Goal: Task Accomplishment & Management: Use online tool/utility

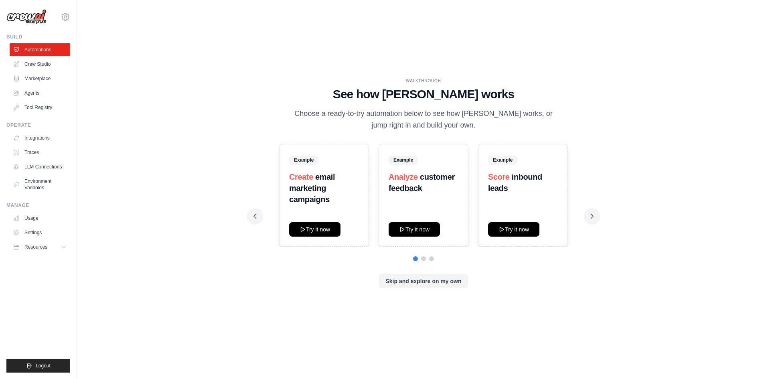
click at [650, 187] on div "WALKTHROUGH See how CrewAI works Choose a ready-to-try automation below to see …" at bounding box center [424, 189] width 668 height 363
click at [407, 277] on button "Skip and explore on my own" at bounding box center [423, 281] width 89 height 14
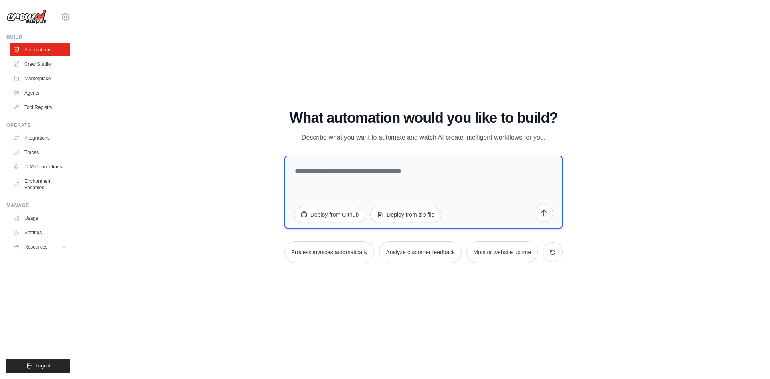
click at [301, 166] on textarea at bounding box center [423, 192] width 279 height 73
type textarea "*"
click at [338, 167] on textarea at bounding box center [423, 192] width 279 height 73
paste textarea "**********"
type textarea "**********"
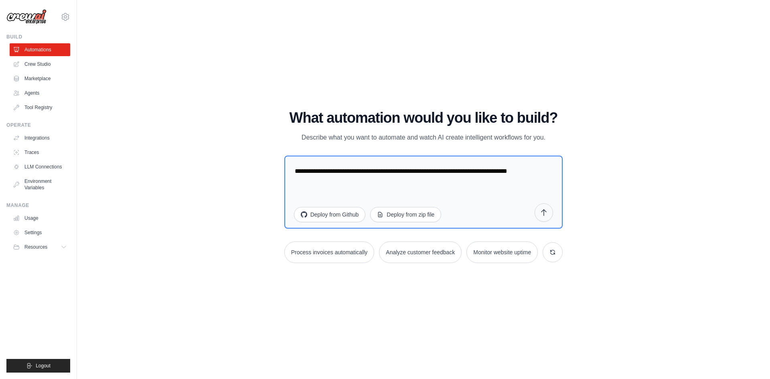
click at [539, 216] on button "submit" at bounding box center [544, 212] width 18 height 18
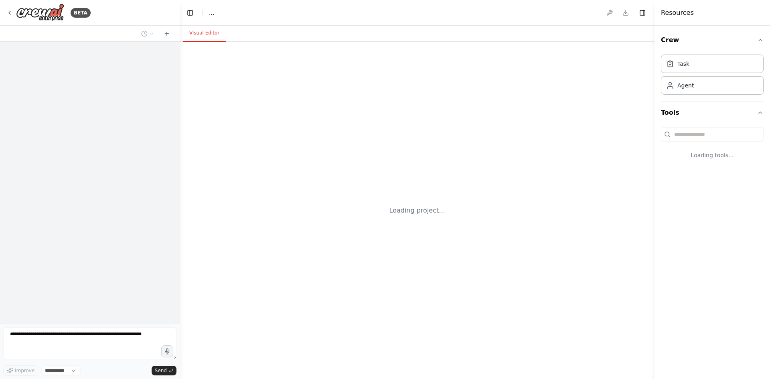
select select "****"
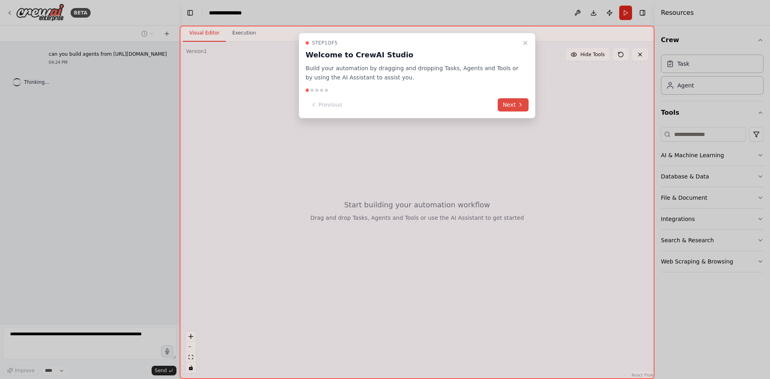
click at [502, 103] on button "Next" at bounding box center [513, 104] width 31 height 13
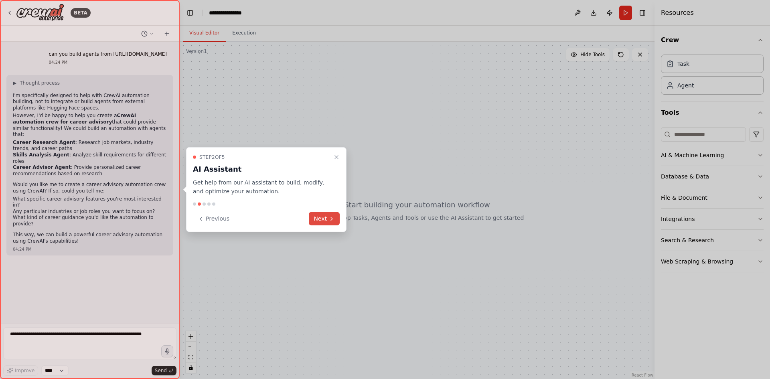
click at [325, 217] on button "Next" at bounding box center [324, 218] width 31 height 13
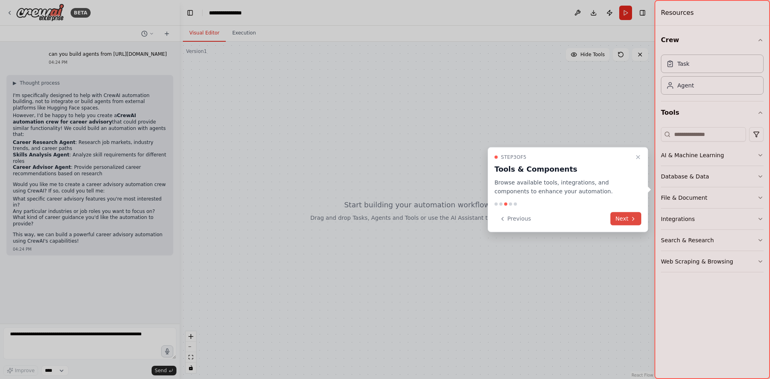
click at [621, 221] on button "Next" at bounding box center [626, 218] width 31 height 13
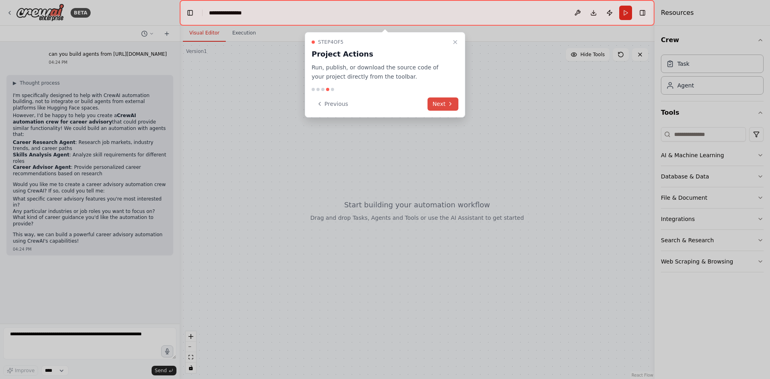
click at [432, 101] on button "Next" at bounding box center [443, 103] width 31 height 13
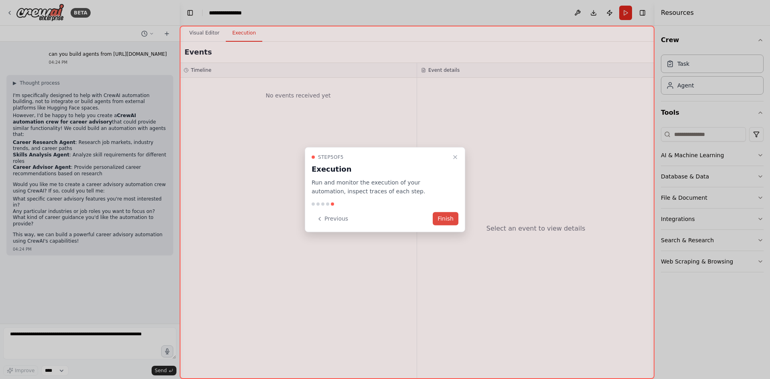
drag, startPoint x: 456, startPoint y: 157, endPoint x: 444, endPoint y: 220, distance: 63.7
click at [444, 220] on div "Step 5 of 5 Execution Run and monitor the execution of your automation, inspect…" at bounding box center [385, 189] width 160 height 85
click at [445, 219] on button "Finish" at bounding box center [446, 218] width 26 height 13
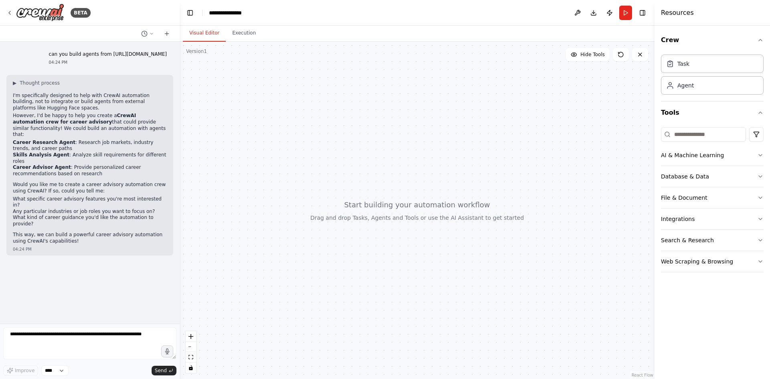
click at [231, 129] on div at bounding box center [417, 210] width 475 height 337
click at [116, 167] on li "Career Advisor Agent : Provide personalized career recommendations based on res…" at bounding box center [90, 171] width 154 height 12
click at [94, 196] on li "What specific career advisory features you're most interested in?" at bounding box center [90, 202] width 154 height 12
drag, startPoint x: 43, startPoint y: 257, endPoint x: 48, endPoint y: 270, distance: 14.2
click at [42, 258] on div "can you build agents from https://huggingface.co/spaces/analyticshawk/ai-career…" at bounding box center [90, 183] width 180 height 282
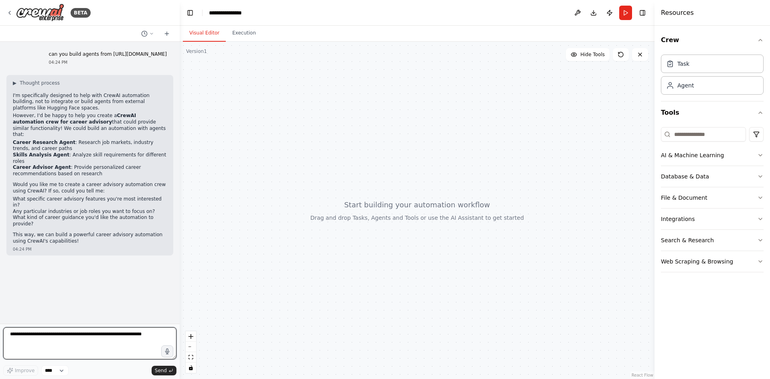
click at [72, 337] on textarea at bounding box center [89, 343] width 173 height 32
paste textarea "**********"
type textarea "*"
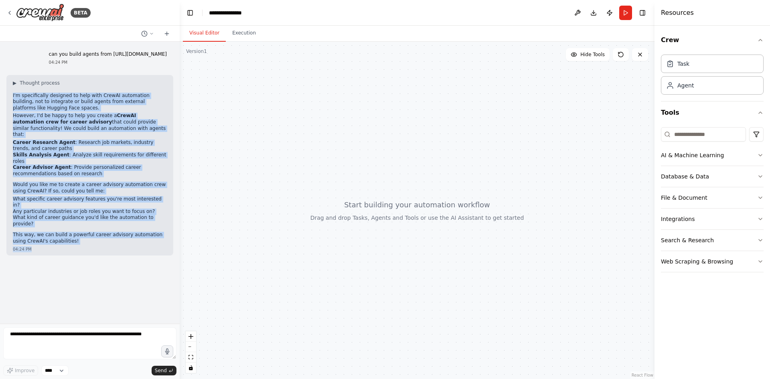
drag, startPoint x: 13, startPoint y: 104, endPoint x: 96, endPoint y: 228, distance: 149.3
click at [96, 228] on div "▶ Thought process I'm specifically designed to help with CrewAI automation buil…" at bounding box center [89, 165] width 167 height 181
copy div "I'm specifically designed to help with CrewAI automation building, not to integ…"
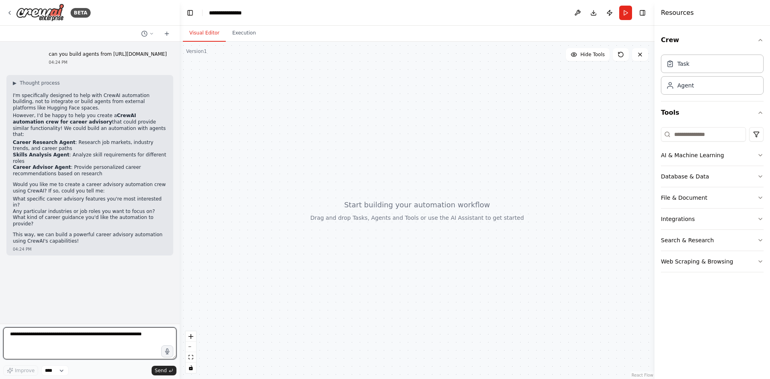
click at [154, 339] on textarea at bounding box center [89, 343] width 173 height 32
paste textarea "**********"
type textarea "**********"
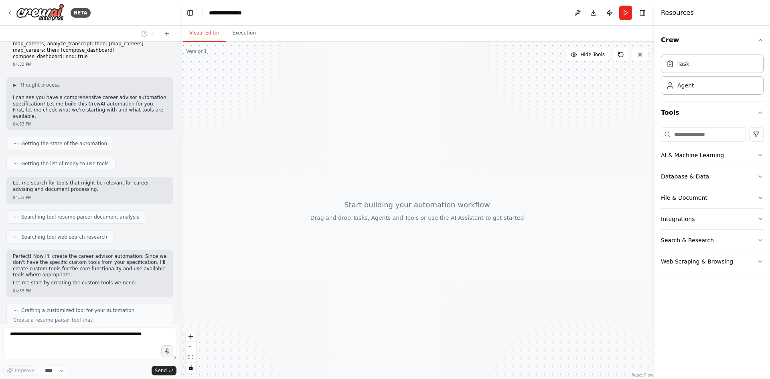
scroll to position [1070, 0]
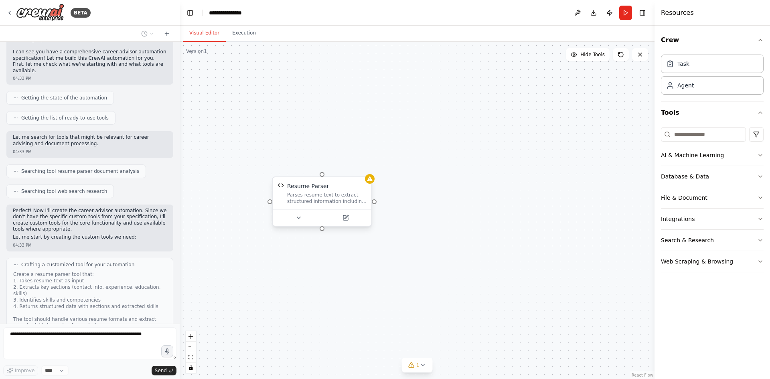
click at [323, 204] on div "Parses resume text to extract structured information including contact details,…" at bounding box center [326, 198] width 79 height 13
click at [323, 203] on div "Parses resume text to extract structured information including contact details,…" at bounding box center [326, 198] width 79 height 13
click at [323, 203] on div "Parses resume text to extract structured information including contact details,…" at bounding box center [330, 198] width 79 height 13
click at [559, 226] on div "Resume Parser Parses resume text to extract structured information including co…" at bounding box center [417, 210] width 475 height 337
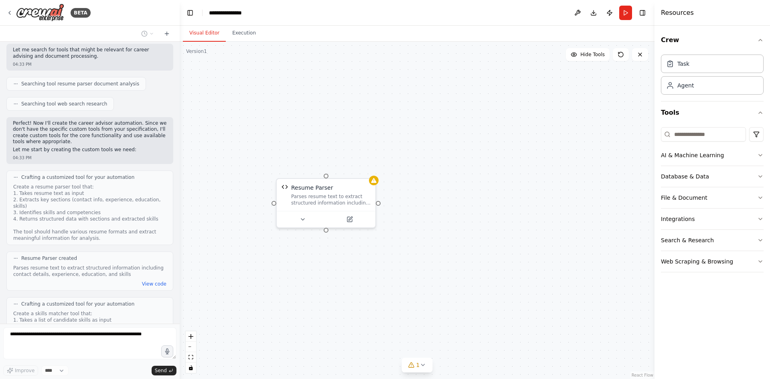
click at [420, 291] on div "Resume Parser Parses resume text to extract structured information including co…" at bounding box center [417, 210] width 475 height 337
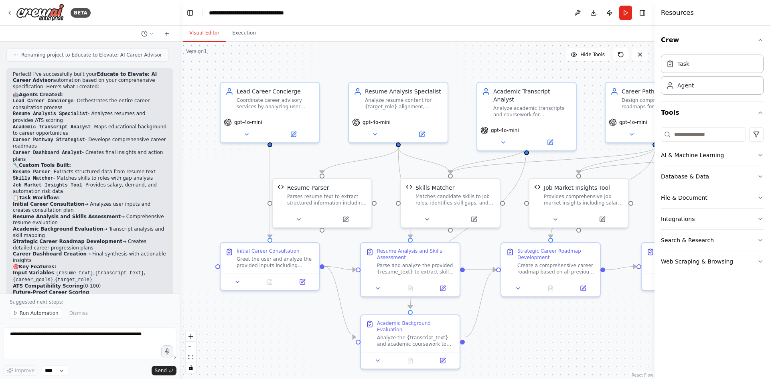
scroll to position [2099, 0]
click at [476, 45] on div ".deletable-edge-delete-btn { width: 20px; height: 20px; border: 0px solid #ffff…" at bounding box center [417, 210] width 475 height 337
click at [624, 12] on button "Run" at bounding box center [625, 13] width 13 height 14
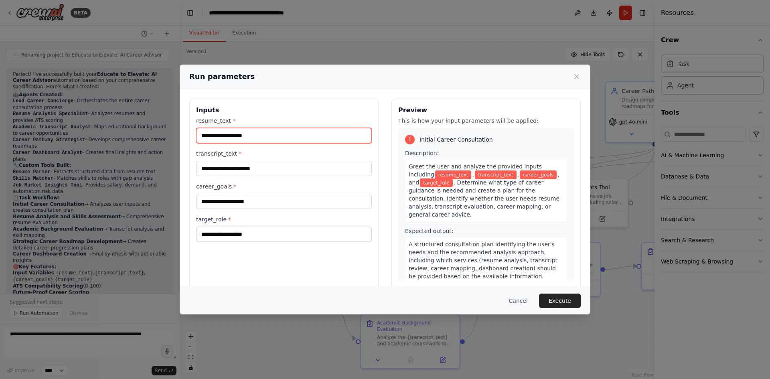
click at [298, 137] on input "resume_text *" at bounding box center [284, 135] width 176 height 15
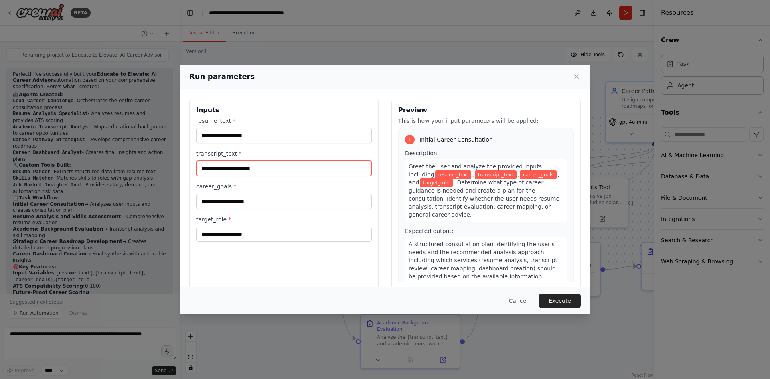
click at [284, 163] on input "transcript_text *" at bounding box center [284, 168] width 176 height 15
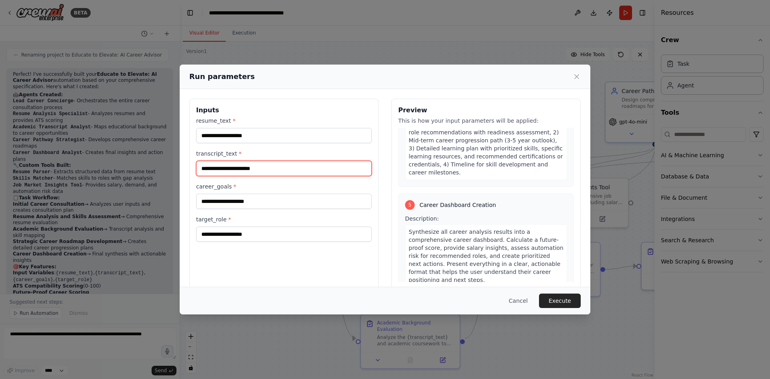
scroll to position [638, 0]
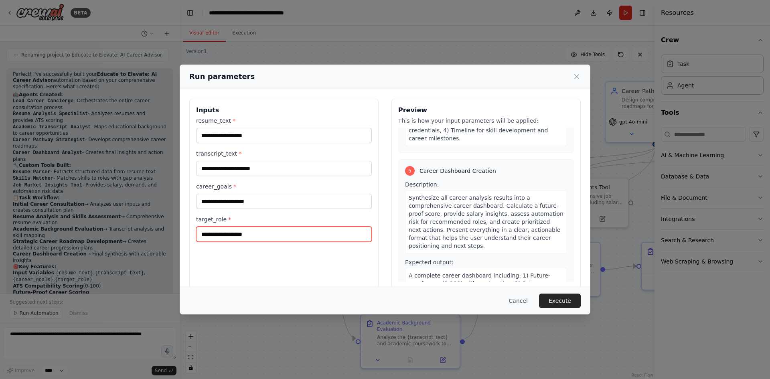
click at [229, 236] on input "target_role *" at bounding box center [284, 234] width 176 height 15
click at [576, 73] on icon at bounding box center [577, 77] width 8 height 8
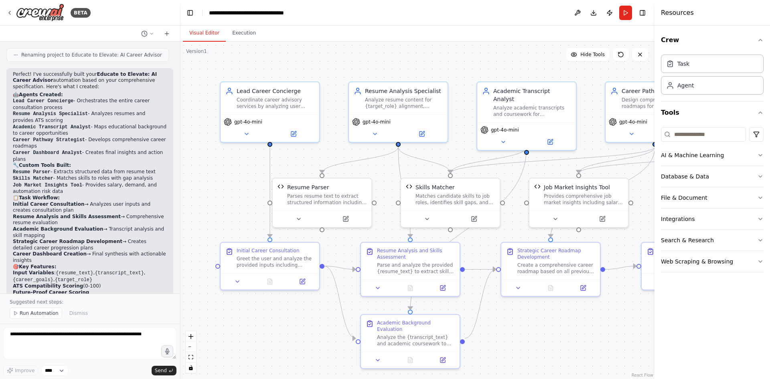
click at [517, 351] on div ".deletable-edge-delete-btn { width: 20px; height: 20px; border: 0px solid #ffff…" at bounding box center [417, 210] width 475 height 337
click at [238, 341] on div ".deletable-edge-delete-btn { width: 20px; height: 20px; border: 0px solid #ffff…" at bounding box center [417, 210] width 475 height 337
click at [27, 313] on span "Run Automation" at bounding box center [39, 313] width 39 height 6
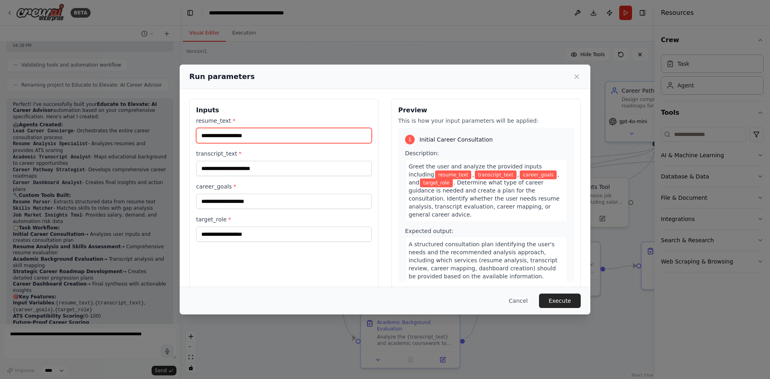
click at [246, 134] on input "resume_text *" at bounding box center [284, 135] width 176 height 15
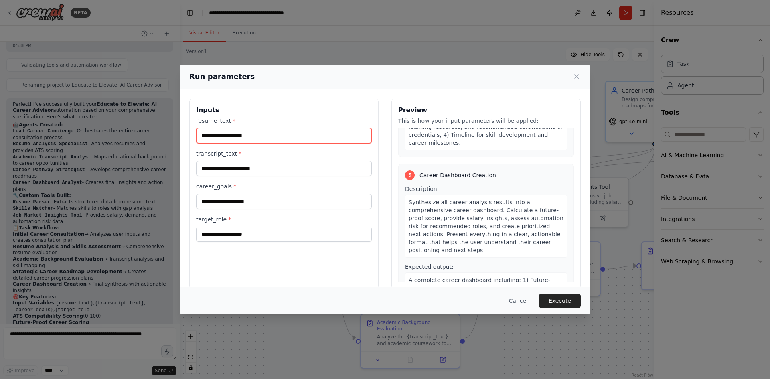
scroll to position [0, 0]
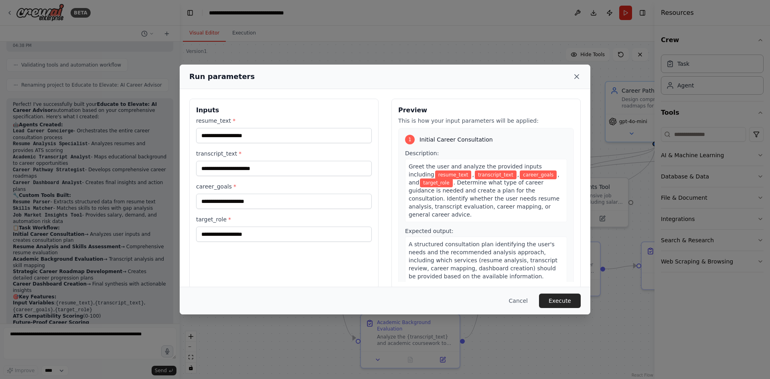
click at [577, 79] on icon at bounding box center [577, 77] width 8 height 8
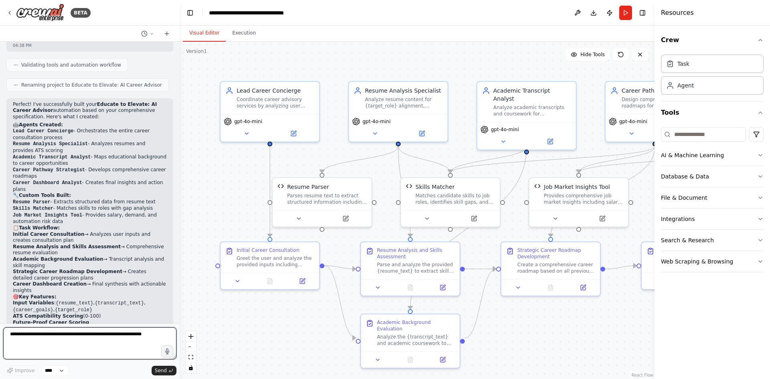
click at [100, 342] on textarea at bounding box center [89, 343] width 173 height 32
click at [770, 260] on div "Crew Task Agent Tools AI & Machine Learning Database & Data File & Document Int…" at bounding box center [713, 202] width 116 height 353
click at [538, 65] on div ".deletable-edge-delete-btn { width: 20px; height: 20px; border: 0px solid #ffff…" at bounding box center [417, 210] width 475 height 337
click at [611, 353] on div ".deletable-edge-delete-btn { width: 20px; height: 20px; border: 0px solid #ffff…" at bounding box center [417, 210] width 475 height 337
click at [585, 356] on div ".deletable-edge-delete-btn { width: 20px; height: 20px; border: 0px solid #ffff…" at bounding box center [417, 210] width 475 height 337
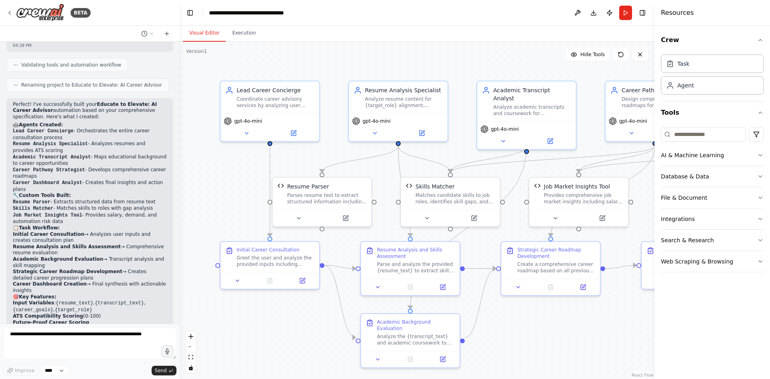
click at [585, 356] on div ".deletable-edge-delete-btn { width: 20px; height: 20px; border: 0px solid #ffff…" at bounding box center [417, 210] width 475 height 337
click at [758, 43] on icon "button" at bounding box center [761, 40] width 6 height 6
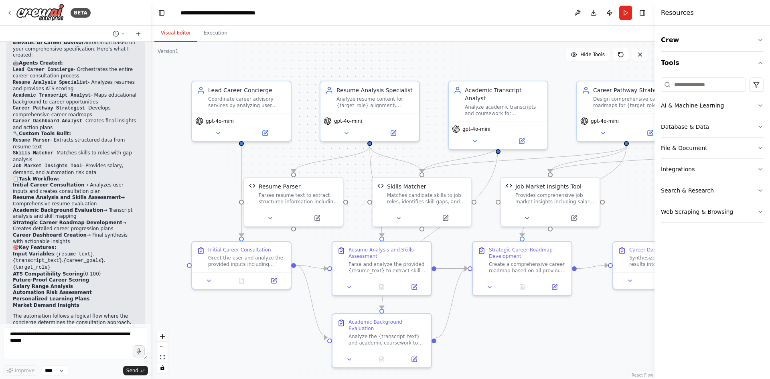
scroll to position [2426, 0]
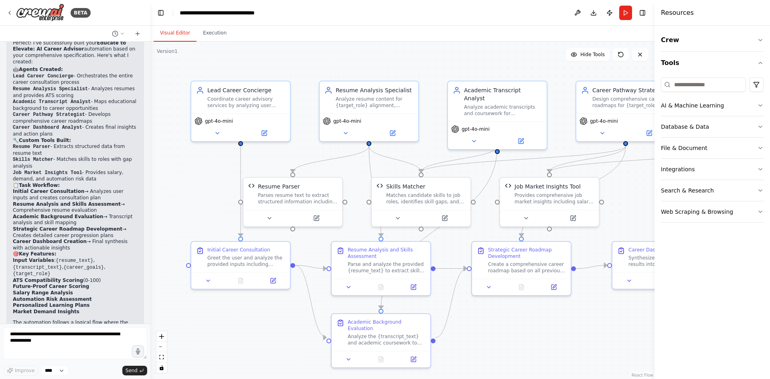
drag, startPoint x: 177, startPoint y: 240, endPoint x: 150, endPoint y: 235, distance: 27.2
click at [150, 235] on div "BETA can you build agents from https://huggingface.co/spaces/analyticshawk/ai-c…" at bounding box center [385, 189] width 770 height 379
click at [41, 342] on textarea at bounding box center [75, 343] width 144 height 32
type textarea "*"
type textarea "**********"
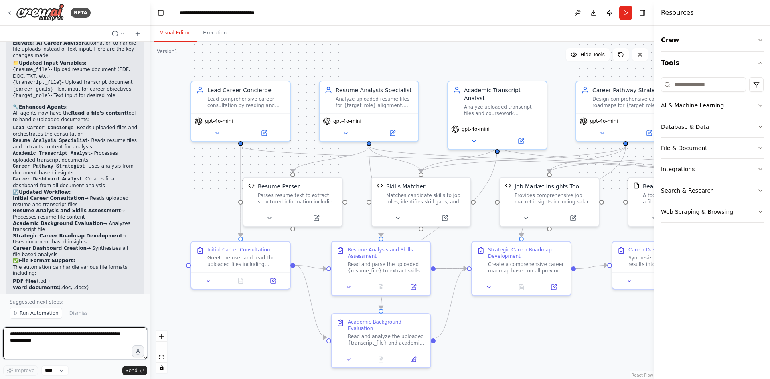
scroll to position [3250, 0]
click at [50, 315] on span "Run Automation" at bounding box center [39, 313] width 39 height 6
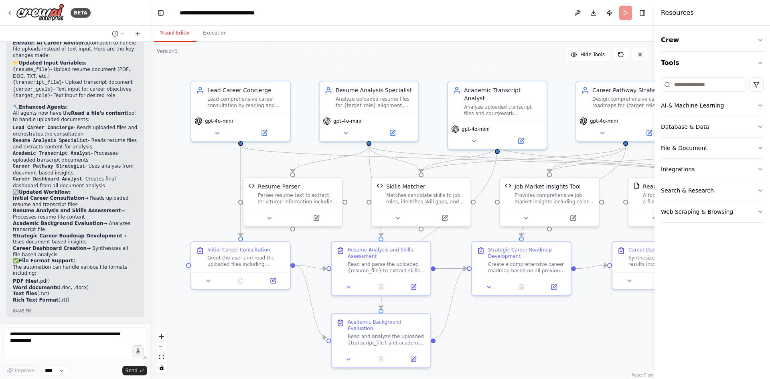
scroll to position [3220, 0]
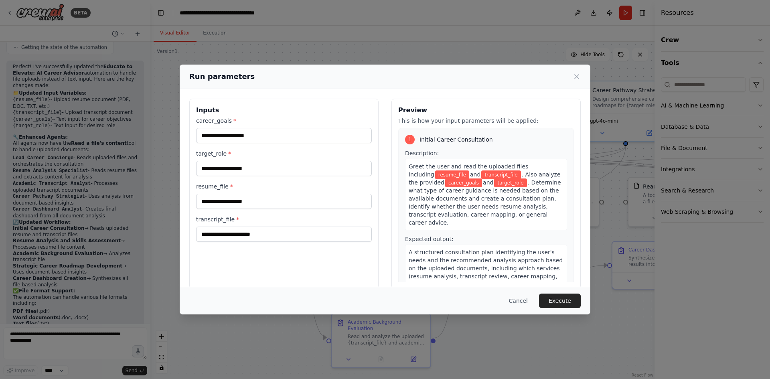
click at [276, 127] on div "career_goals *" at bounding box center [284, 130] width 176 height 26
click at [277, 134] on input "career_goals *" at bounding box center [284, 135] width 176 height 15
click at [552, 303] on button "Execute" at bounding box center [560, 301] width 42 height 14
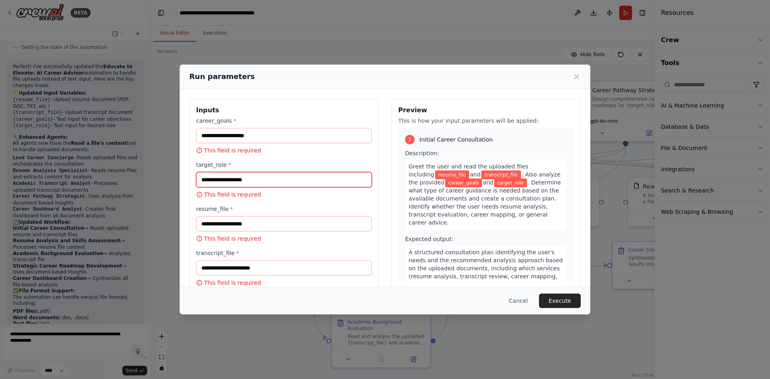
click at [205, 182] on input "target_role *" at bounding box center [284, 179] width 176 height 15
click at [576, 77] on icon at bounding box center [577, 77] width 4 height 4
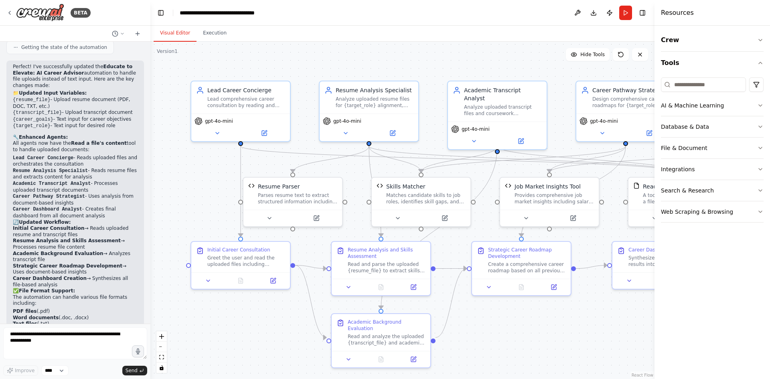
click at [515, 22] on header "**********" at bounding box center [402, 13] width 504 height 26
click at [645, 10] on button "Toggle Right Sidebar" at bounding box center [642, 12] width 11 height 11
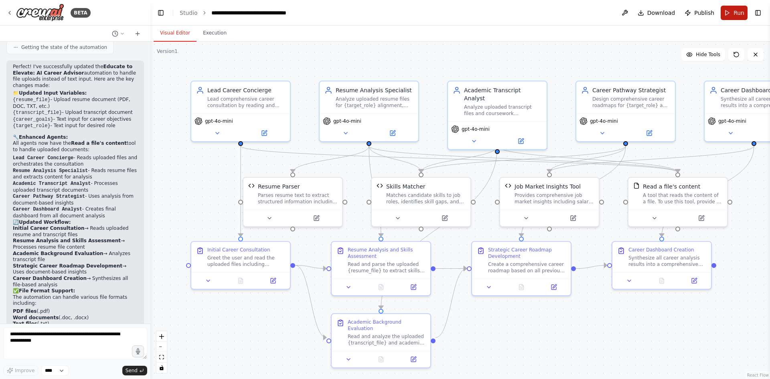
click at [727, 15] on button "Run" at bounding box center [734, 13] width 27 height 14
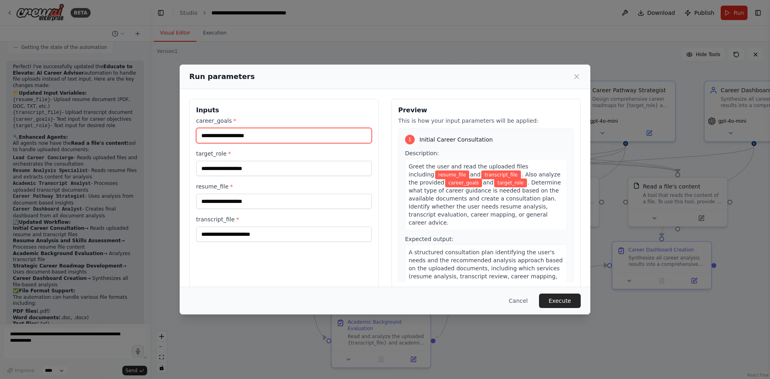
click at [216, 134] on input "career_goals *" at bounding box center [284, 135] width 176 height 15
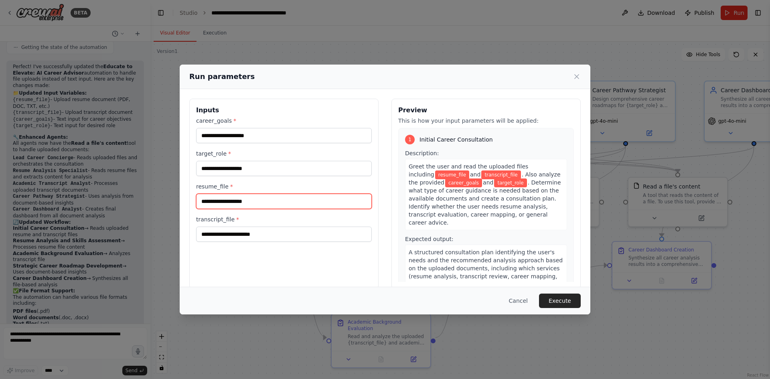
click at [208, 195] on input "resume_file *" at bounding box center [284, 201] width 176 height 15
click at [218, 199] on input "resume_file *" at bounding box center [284, 201] width 176 height 15
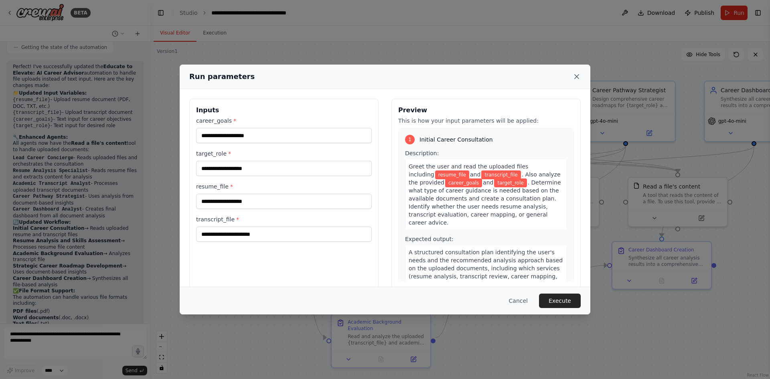
click at [574, 75] on icon at bounding box center [577, 77] width 8 height 8
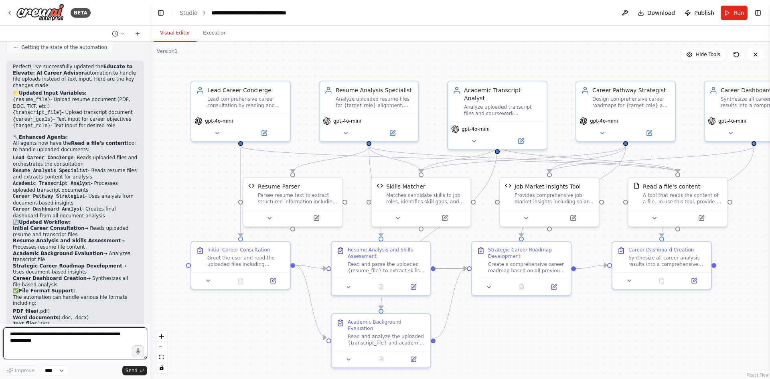
click at [71, 338] on textarea at bounding box center [75, 343] width 144 height 32
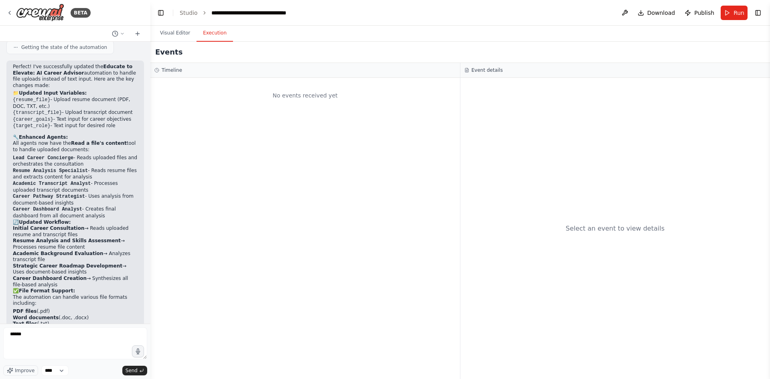
click at [203, 35] on button "Execution" at bounding box center [215, 33] width 37 height 17
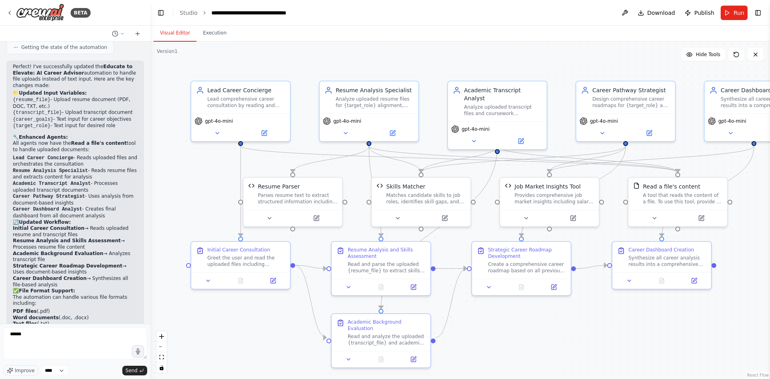
click at [162, 34] on button "Visual Editor" at bounding box center [175, 33] width 43 height 17
click at [36, 335] on textarea "******" at bounding box center [75, 343] width 144 height 32
type textarea "**********"
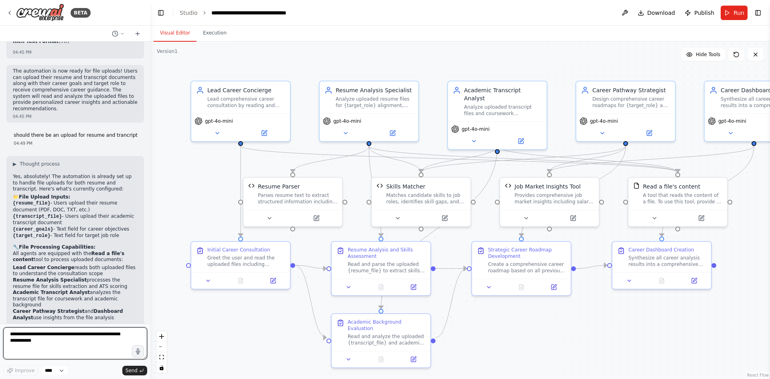
scroll to position [3515, 0]
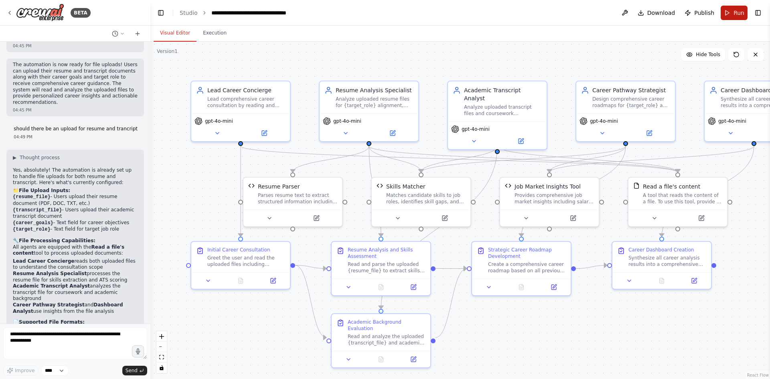
click at [737, 16] on span "Run" at bounding box center [739, 13] width 11 height 8
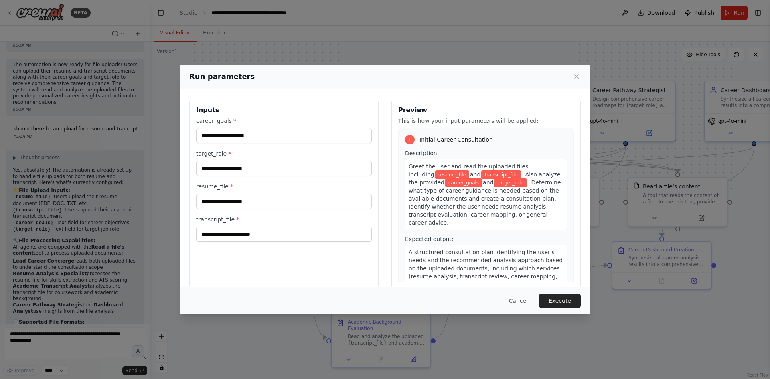
click at [466, 148] on div "1 Initial Career Consultation Description: Greet the user and read the uploaded…" at bounding box center [486, 217] width 176 height 179
click at [254, 138] on input "career_goals *" at bounding box center [284, 135] width 176 height 15
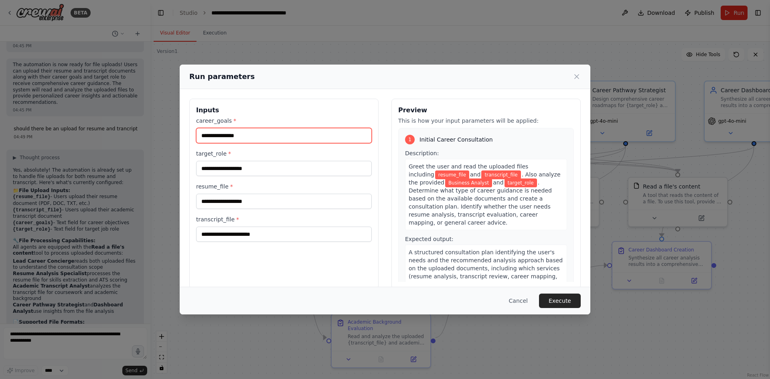
type input "**********"
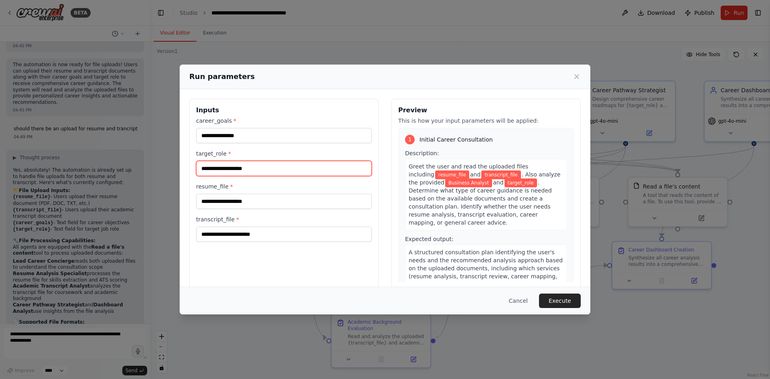
click at [240, 167] on input "target_role *" at bounding box center [284, 168] width 176 height 15
type input "**********"
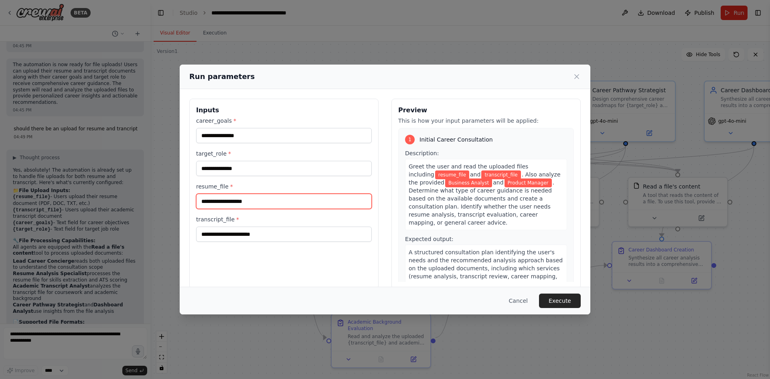
click at [234, 207] on input "resume_file *" at bounding box center [284, 201] width 176 height 15
click at [233, 203] on input "resume_file *" at bounding box center [284, 201] width 176 height 15
click at [233, 200] on input "resume_file *" at bounding box center [284, 201] width 176 height 15
click at [233, 201] on input "resume_file *" at bounding box center [284, 201] width 176 height 15
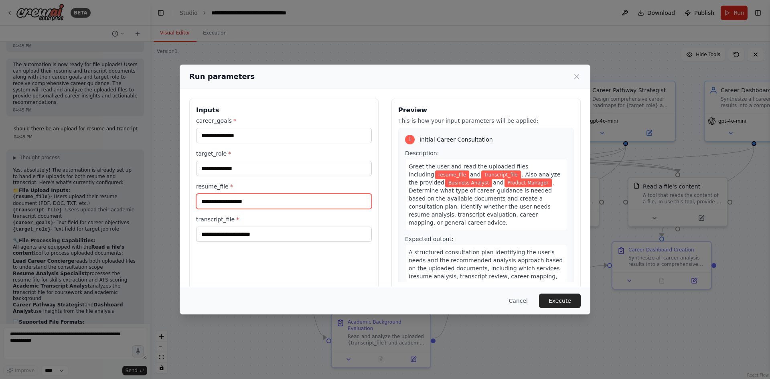
paste input "**********"
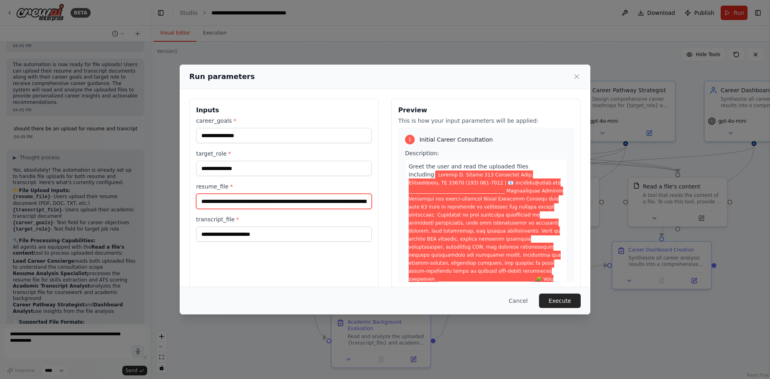
scroll to position [0, 8713]
type input "**********"
click at [564, 301] on button "Execute" at bounding box center [560, 301] width 42 height 14
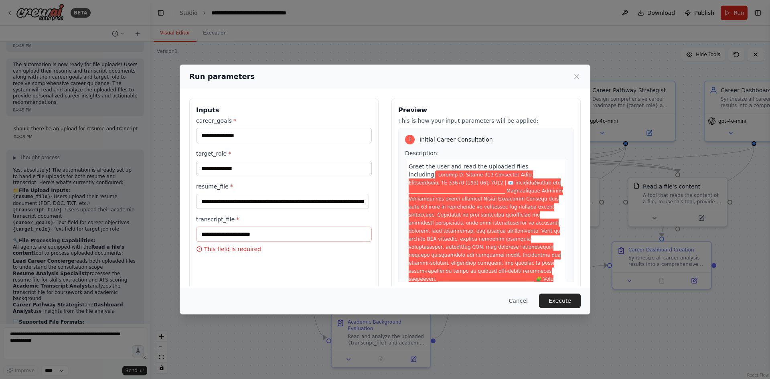
click at [475, 120] on p "This is how your input parameters will be applied:" at bounding box center [486, 121] width 176 height 8
click at [577, 73] on icon at bounding box center [577, 77] width 8 height 8
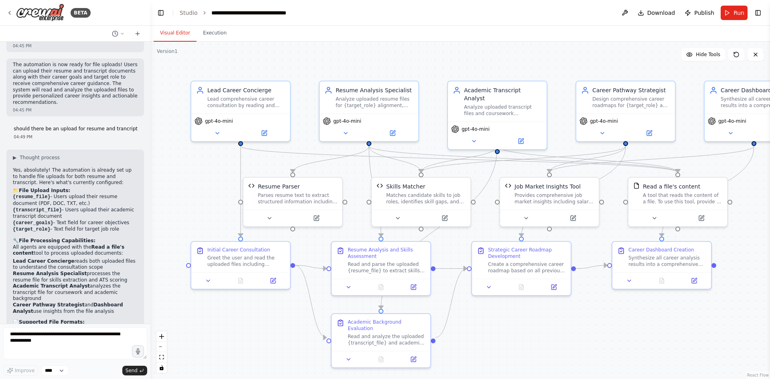
click at [512, 331] on div ".deletable-edge-delete-btn { width: 20px; height: 20px; border: 0px solid #ffff…" at bounding box center [460, 210] width 620 height 337
click at [656, 14] on span "Download" at bounding box center [662, 13] width 28 height 8
click at [650, 365] on div "Please wait while we generate the code." at bounding box center [663, 362] width 97 height 6
click at [235, 115] on div "gpt-4o-mini" at bounding box center [240, 126] width 99 height 28
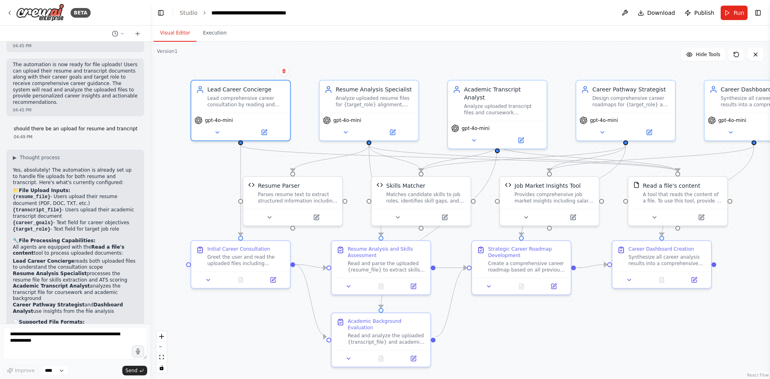
click at [168, 206] on div ".deletable-edge-delete-btn { width: 20px; height: 20px; border: 0px solid #ffff…" at bounding box center [460, 210] width 620 height 337
click at [551, 354] on div ".deletable-edge-delete-btn { width: 20px; height: 20px; border: 0px solid #ffff…" at bounding box center [460, 210] width 620 height 337
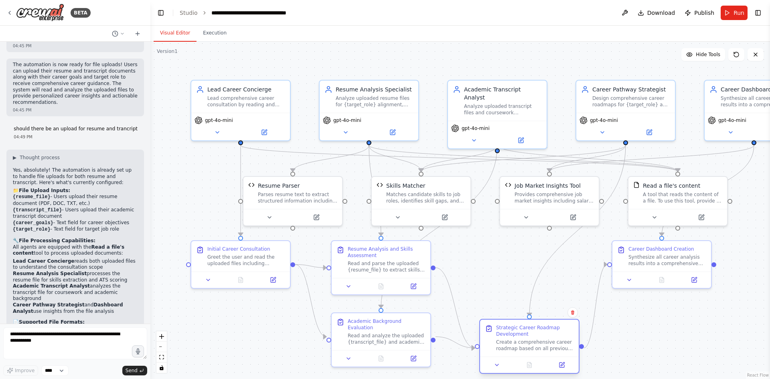
drag, startPoint x: 551, startPoint y: 270, endPoint x: 562, endPoint y: 347, distance: 77.8
click at [562, 347] on div "Create a comprehensive career roadmap based on all previous analysis, focusing …" at bounding box center [535, 345] width 78 height 13
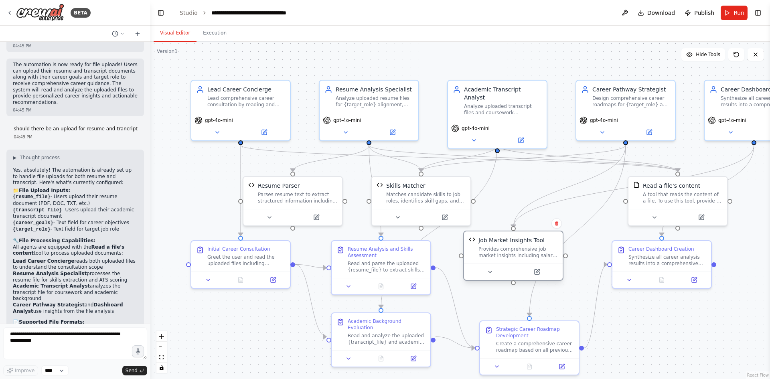
drag, startPoint x: 559, startPoint y: 211, endPoint x: 524, endPoint y: 264, distance: 63.4
click at [524, 264] on div at bounding box center [513, 272] width 99 height 16
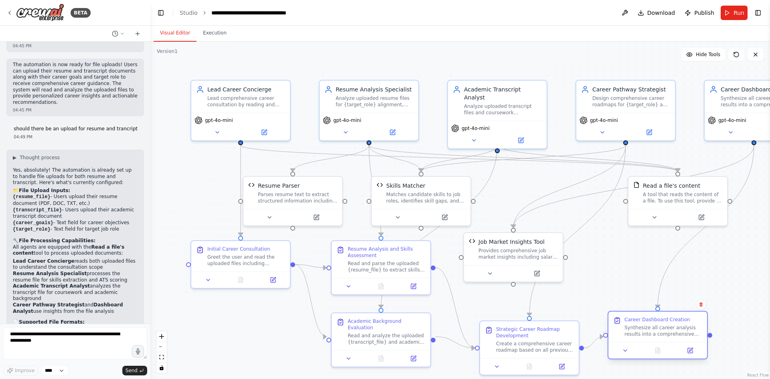
drag, startPoint x: 684, startPoint y: 274, endPoint x: 688, endPoint y: 352, distance: 77.9
click at [688, 353] on div at bounding box center [658, 350] width 99 height 16
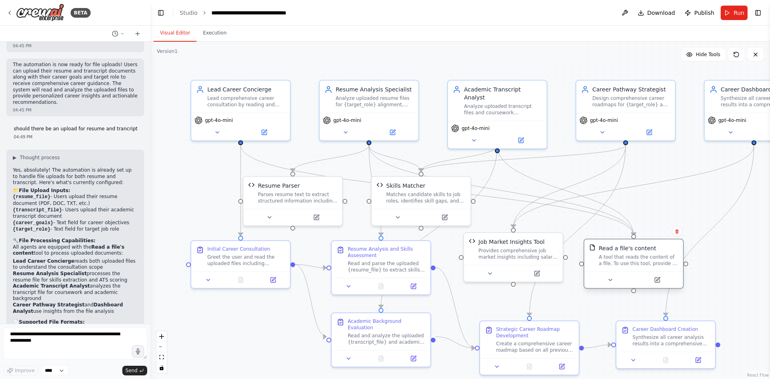
drag, startPoint x: 692, startPoint y: 211, endPoint x: 648, endPoint y: 273, distance: 76.3
click at [648, 273] on div at bounding box center [634, 280] width 99 height 16
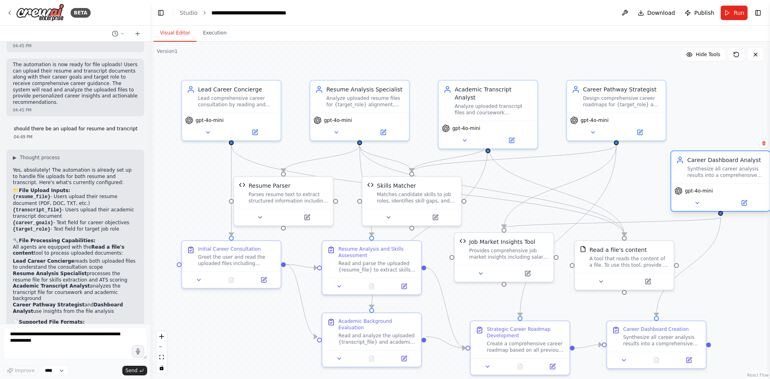
drag, startPoint x: 761, startPoint y: 101, endPoint x: 725, endPoint y: 174, distance: 81.1
click at [725, 174] on div "Synthesize all career analysis results into a comprehensive dashboard with futu…" at bounding box center [727, 172] width 78 height 13
click at [659, 167] on div ".deletable-edge-delete-btn { width: 20px; height: 20px; border: 0px solid #ffff…" at bounding box center [460, 210] width 620 height 337
click at [293, 205] on div "Resume Parser Parses resume text to extract structured information including co…" at bounding box center [283, 191] width 99 height 32
click at [216, 354] on div ".deletable-edge-delete-btn { width: 20px; height: 20px; border: 0px solid #ffff…" at bounding box center [460, 210] width 620 height 337
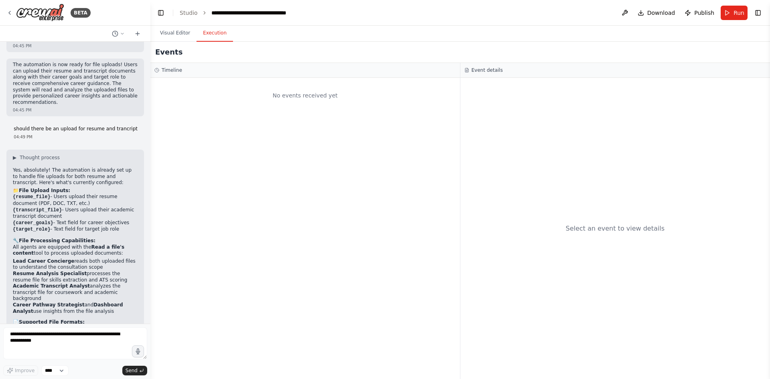
click at [219, 35] on button "Execution" at bounding box center [215, 33] width 37 height 17
click at [173, 37] on button "Visual Editor" at bounding box center [175, 33] width 43 height 17
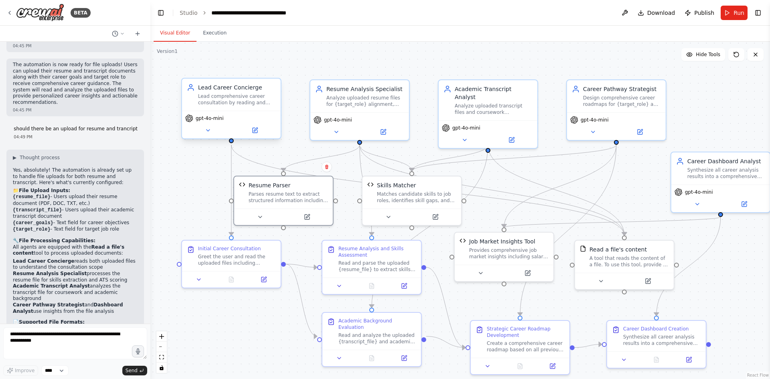
click at [215, 92] on div "Lead Career Concierge Lead comprehensive career consultation by reading and ana…" at bounding box center [237, 94] width 78 height 22
click at [252, 135] on div "gpt-4o-mini" at bounding box center [231, 125] width 99 height 28
click at [209, 138] on div "Lead Career Concierge Lead comprehensive career consultation by reading and ana…" at bounding box center [231, 108] width 100 height 61
click at [208, 131] on icon at bounding box center [207, 131] width 3 height 2
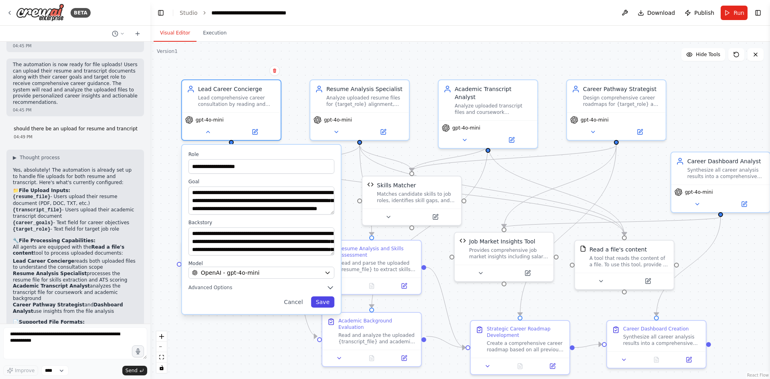
click at [321, 307] on button "Save" at bounding box center [322, 302] width 23 height 11
click at [319, 303] on button "Save" at bounding box center [322, 302] width 23 height 11
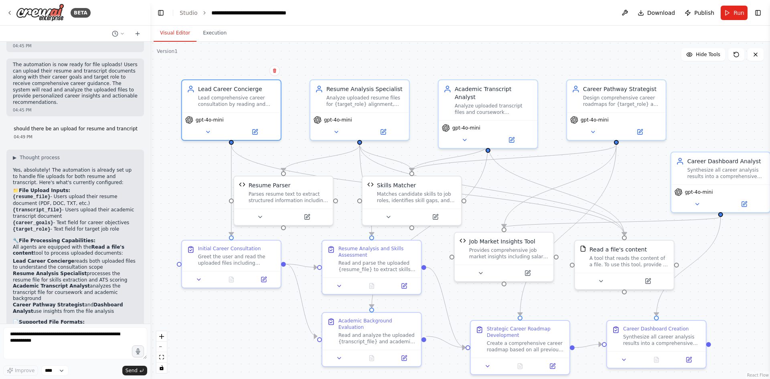
click at [190, 350] on div ".deletable-edge-delete-btn { width: 20px; height: 20px; border: 0px solid #ffff…" at bounding box center [460, 210] width 620 height 337
click at [755, 13] on button "Toggle Right Sidebar" at bounding box center [758, 12] width 11 height 11
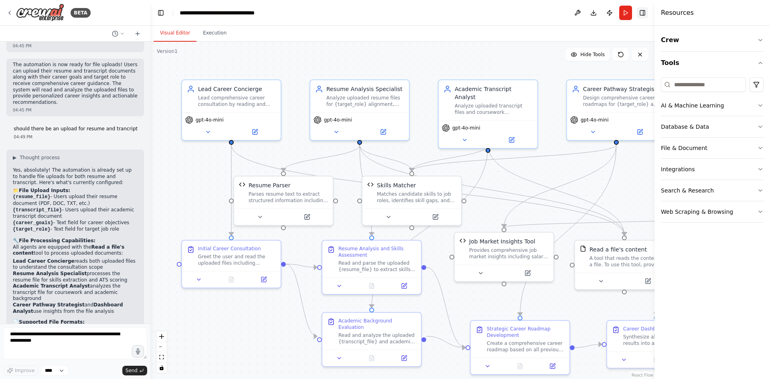
click at [755, 13] on div "Resources" at bounding box center [713, 13] width 116 height 26
click at [483, 57] on div ".deletable-edge-delete-btn { width: 20px; height: 20px; border: 0px solid #ffff…" at bounding box center [402, 210] width 504 height 337
click at [482, 56] on div ".deletable-edge-delete-btn { width: 20px; height: 20px; border: 0px solid #ffff…" at bounding box center [402, 210] width 504 height 337
click at [735, 26] on div "Crew Tools AI & Machine Learning Database & Data File & Document Integrations S…" at bounding box center [713, 202] width 116 height 353
click at [533, 27] on div "Visual Editor Execution" at bounding box center [402, 34] width 504 height 16
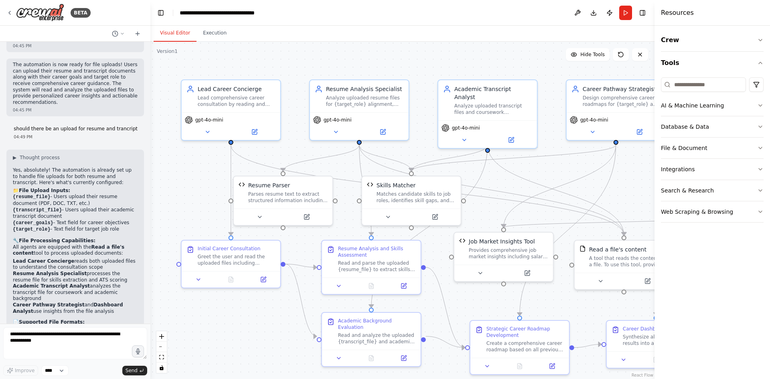
click at [534, 30] on div "Visual Editor Execution" at bounding box center [402, 34] width 504 height 16
click at [760, 41] on icon "button" at bounding box center [761, 40] width 6 height 6
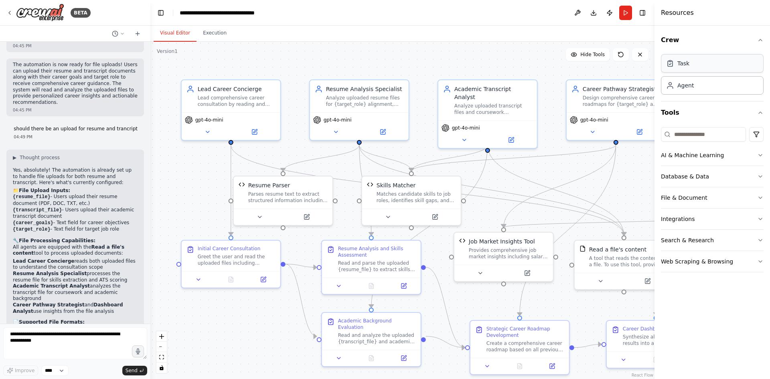
click at [732, 66] on div "Task" at bounding box center [712, 63] width 103 height 18
click at [706, 151] on button "AI & Machine Learning" at bounding box center [712, 155] width 103 height 21
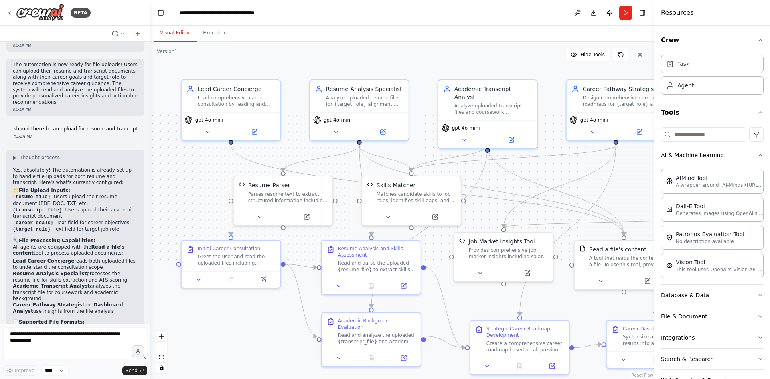
click at [238, 339] on div ".deletable-edge-delete-btn { width: 20px; height: 20px; border: 0px solid #ffff…" at bounding box center [402, 210] width 504 height 337
click at [229, 353] on div ".deletable-edge-delete-btn { width: 20px; height: 20px; border: 0px solid #ffff…" at bounding box center [402, 210] width 504 height 337
click at [187, 344] on div ".deletable-edge-delete-btn { width: 20px; height: 20px; border: 0px solid #ffff…" at bounding box center [402, 210] width 504 height 337
click at [279, 199] on div "Parses resume text to extract structured information including contact details,…" at bounding box center [292, 195] width 79 height 13
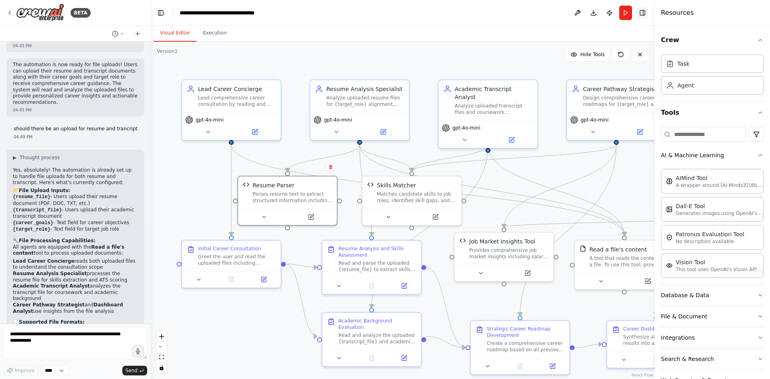
click at [642, 16] on button "Toggle Right Sidebar" at bounding box center [642, 12] width 11 height 11
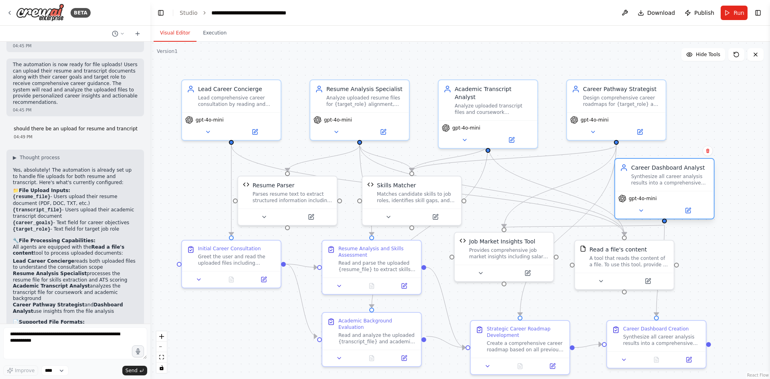
drag, startPoint x: 722, startPoint y: 165, endPoint x: 670, endPoint y: 177, distance: 53.8
click at [670, 177] on div "Synthesize all career analysis results into a comprehensive dashboard with futu…" at bounding box center [671, 179] width 78 height 13
drag, startPoint x: 770, startPoint y: 122, endPoint x: 770, endPoint y: 191, distance: 69.0
click at [770, 191] on button "Toggle Sidebar" at bounding box center [770, 189] width 6 height 379
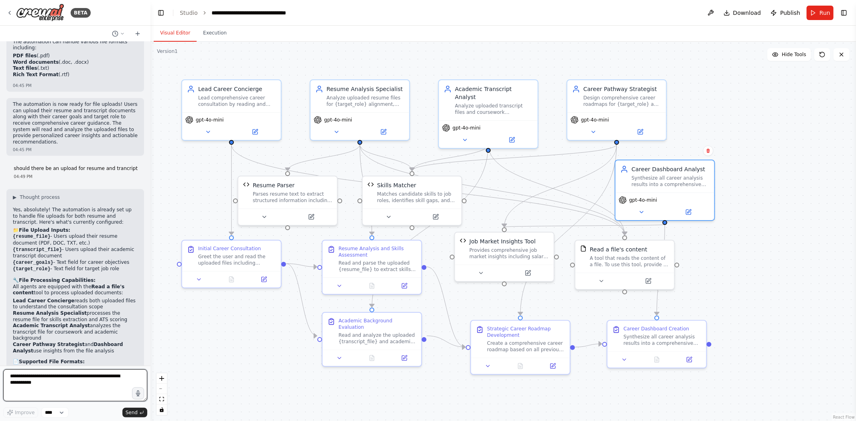
click at [30, 379] on textarea at bounding box center [75, 386] width 144 height 32
click at [266, 218] on button at bounding box center [264, 216] width 45 height 10
click at [317, 211] on button at bounding box center [310, 216] width 45 height 10
click at [314, 211] on button at bounding box center [310, 216] width 45 height 10
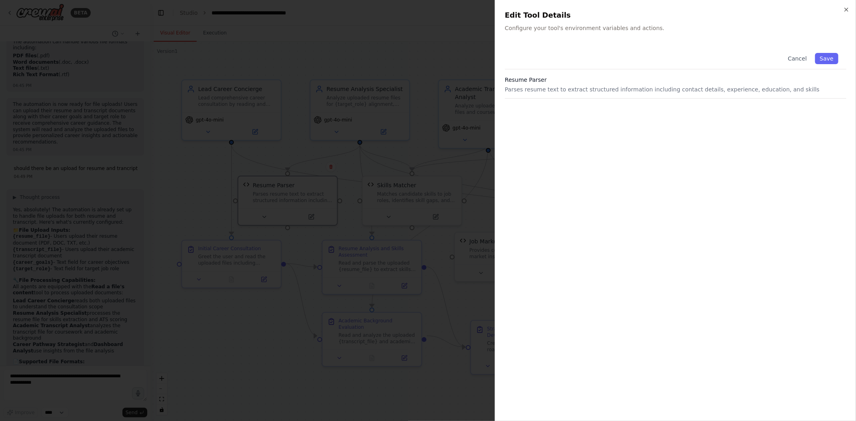
click at [618, 29] on p "Configure your tool's environment variables and actions." at bounding box center [675, 28] width 341 height 8
click at [540, 83] on h3 "Resume Parser" at bounding box center [675, 80] width 341 height 8
click at [675, 89] on p "Parses resume text to extract structured information including contact details,…" at bounding box center [675, 89] width 341 height 8
click at [570, 23] on div "Edit Tool Details Configure your tool's environment variables and actions." at bounding box center [675, 21] width 341 height 22
click at [770, 7] on icon "button" at bounding box center [846, 9] width 6 height 6
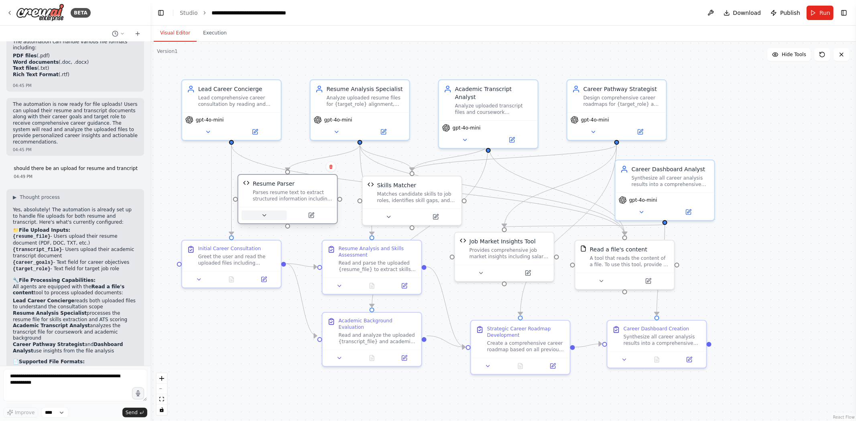
click at [262, 217] on icon at bounding box center [264, 215] width 6 height 6
click at [261, 215] on icon at bounding box center [264, 215] width 6 height 6
click at [261, 214] on icon at bounding box center [264, 215] width 6 height 6
click at [267, 199] on div "Parses resume text to extract structured information including contact details,…" at bounding box center [292, 195] width 79 height 13
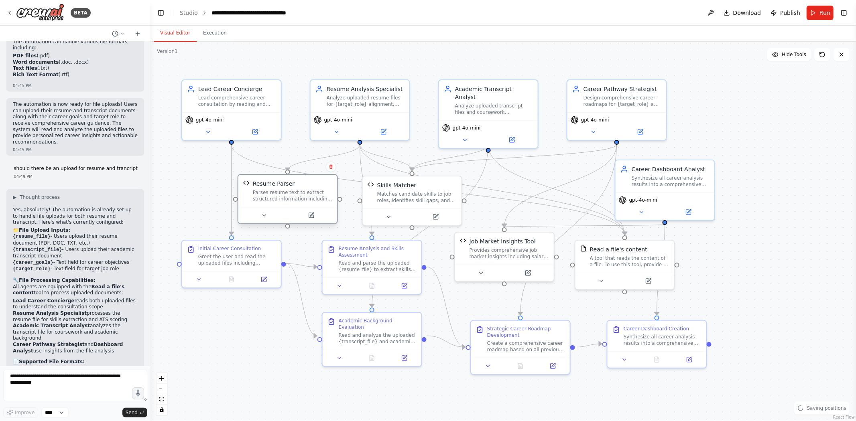
click at [267, 199] on div "Parses resume text to extract structured information including contact details,…" at bounding box center [292, 195] width 79 height 13
click at [311, 219] on button at bounding box center [310, 216] width 45 height 10
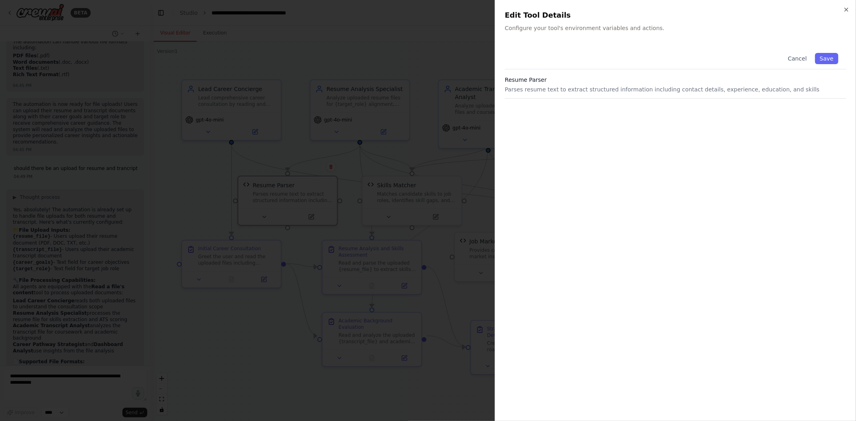
drag, startPoint x: 533, startPoint y: 47, endPoint x: 538, endPoint y: 47, distance: 4.8
click at [538, 47] on div "Cancel Save" at bounding box center [675, 57] width 341 height 24
click at [770, 9] on icon "button" at bounding box center [846, 9] width 6 height 6
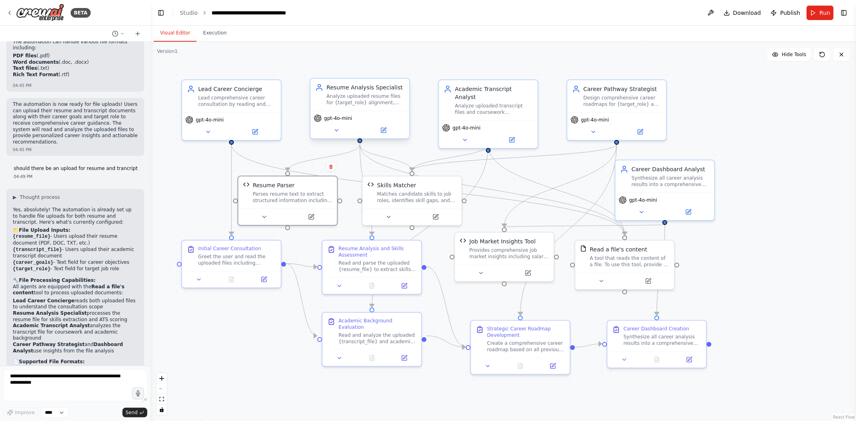
click at [360, 113] on div "gpt-4o-mini" at bounding box center [360, 125] width 99 height 28
click at [387, 130] on button at bounding box center [383, 131] width 45 height 10
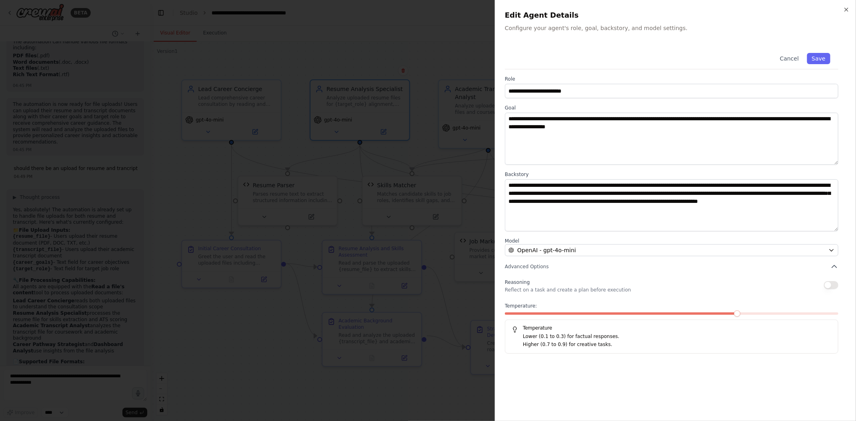
click at [739, 363] on div "**********" at bounding box center [675, 228] width 341 height 367
click at [770, 10] on icon "button" at bounding box center [846, 9] width 6 height 6
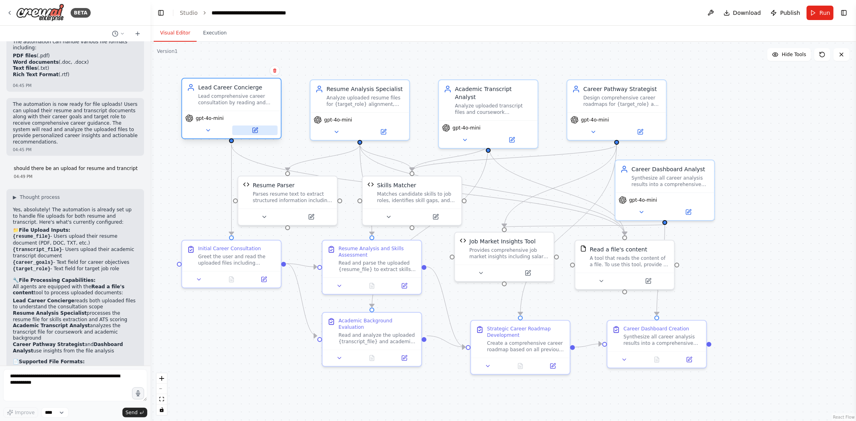
click at [270, 126] on button at bounding box center [254, 131] width 45 height 10
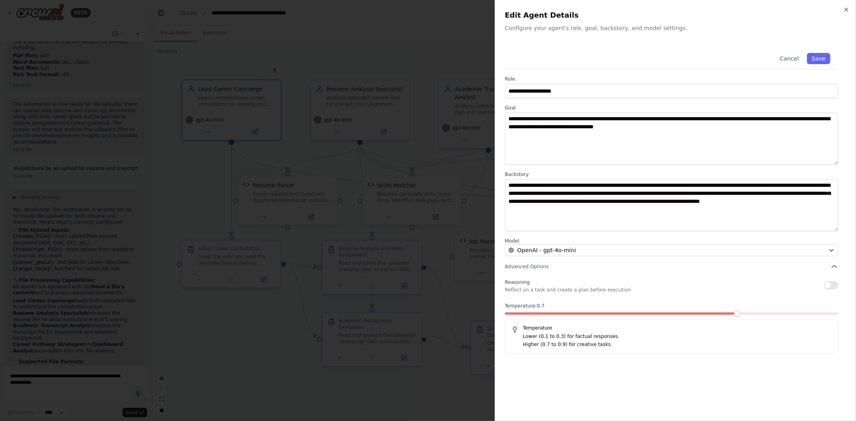
click at [770, 288] on button "button" at bounding box center [831, 285] width 14 height 8
click at [770, 286] on button "button" at bounding box center [831, 285] width 14 height 8
click at [770, 269] on icon "button" at bounding box center [834, 267] width 8 height 8
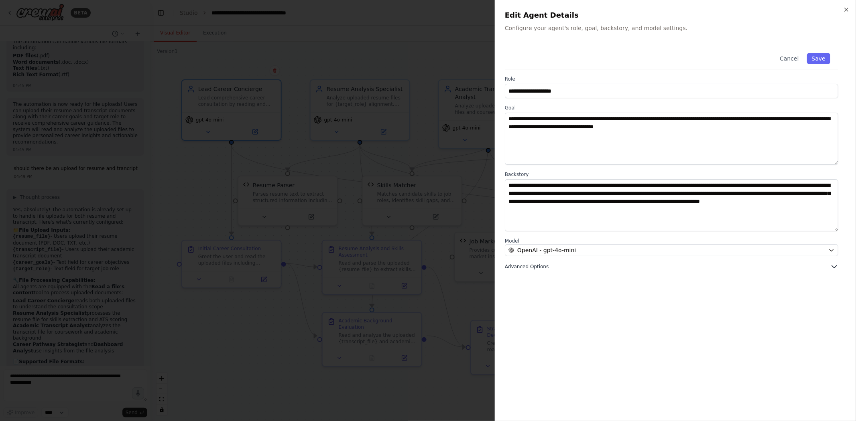
click at [770, 269] on icon "button" at bounding box center [834, 267] width 8 height 8
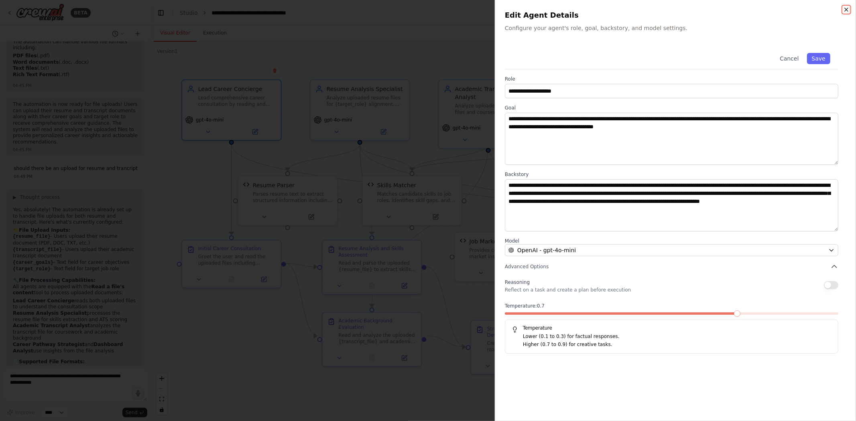
click at [770, 8] on icon "button" at bounding box center [846, 9] width 3 height 3
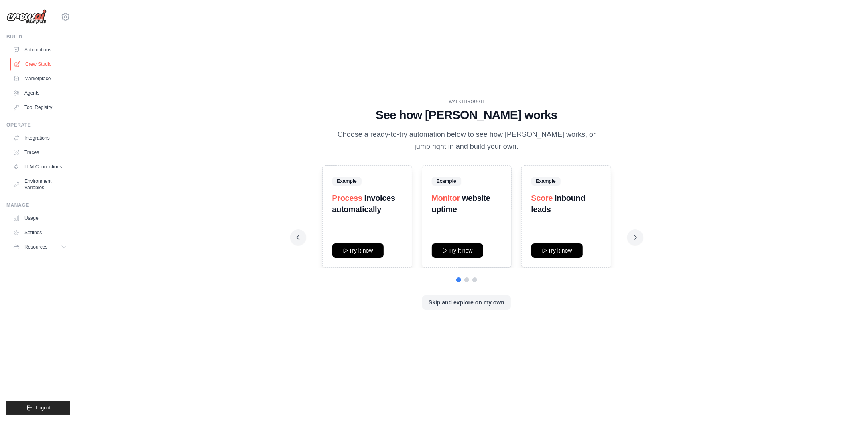
click at [41, 58] on link "Crew Studio" at bounding box center [40, 64] width 61 height 13
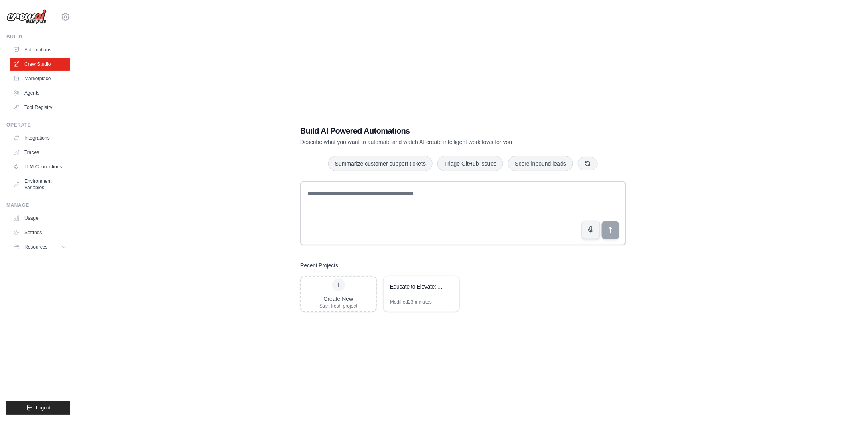
click at [668, 30] on div "Build AI Powered Automations Describe what you want to automate and watch AI cr…" at bounding box center [463, 218] width 746 height 421
click at [47, 93] on link "Agents" at bounding box center [40, 93] width 61 height 13
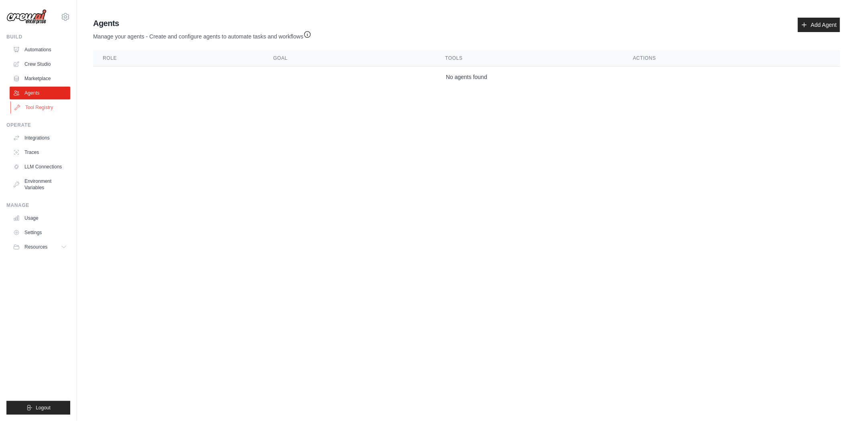
click at [42, 104] on link "Tool Registry" at bounding box center [40, 107] width 61 height 13
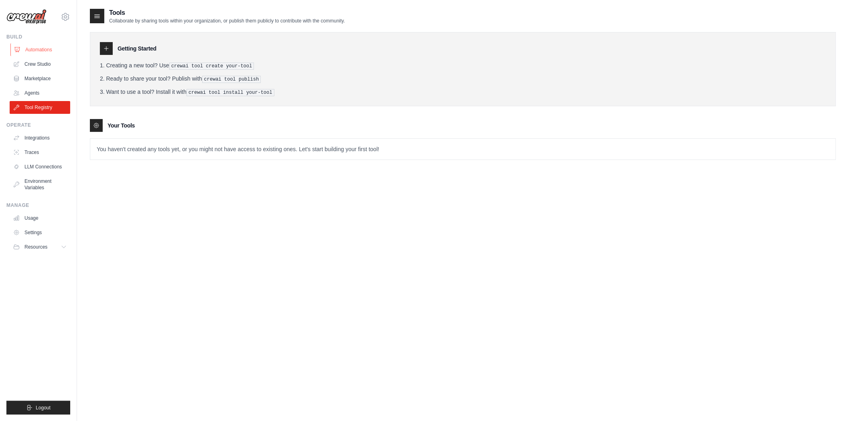
click at [31, 50] on link "Automations" at bounding box center [40, 49] width 61 height 13
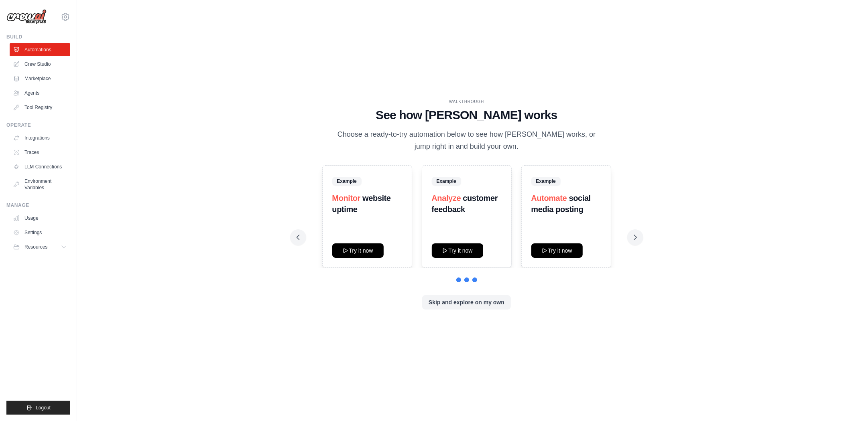
drag, startPoint x: 304, startPoint y: 363, endPoint x: 486, endPoint y: 357, distance: 182.2
click at [304, 363] on div "WALKTHROUGH See how CrewAI works Choose a ready-to-try automation below to see …" at bounding box center [466, 210] width 753 height 405
click at [686, 348] on div "WALKTHROUGH See how CrewAI works Choose a ready-to-try automation below to see …" at bounding box center [466, 210] width 753 height 405
click at [491, 306] on button "Skip and explore on my own" at bounding box center [466, 302] width 89 height 14
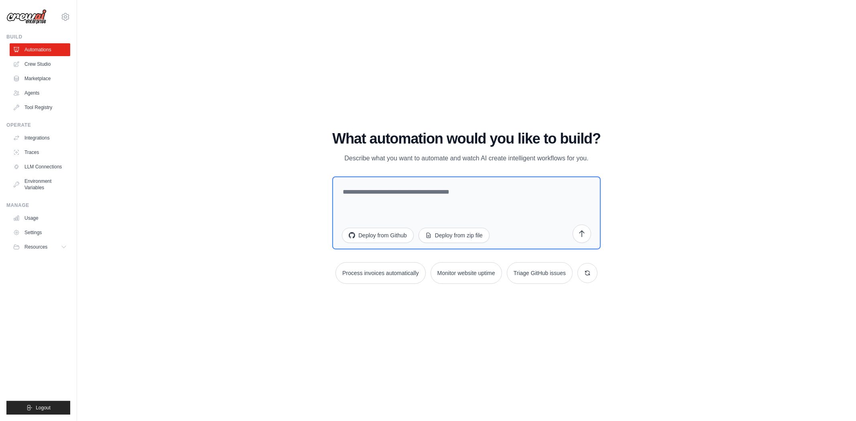
click at [788, 293] on div "WALKTHROUGH See how CrewAI works Choose a ready-to-try automation below to see …" at bounding box center [466, 210] width 753 height 405
click at [34, 219] on link "Usage" at bounding box center [40, 218] width 61 height 13
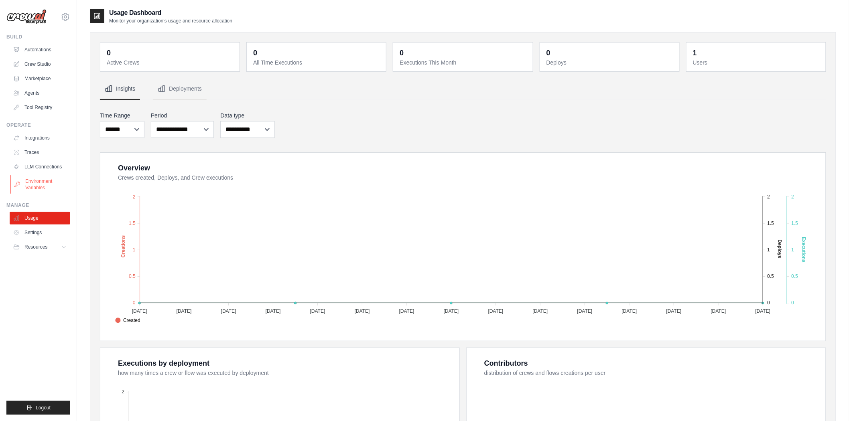
click at [32, 191] on link "Environment Variables" at bounding box center [40, 184] width 61 height 19
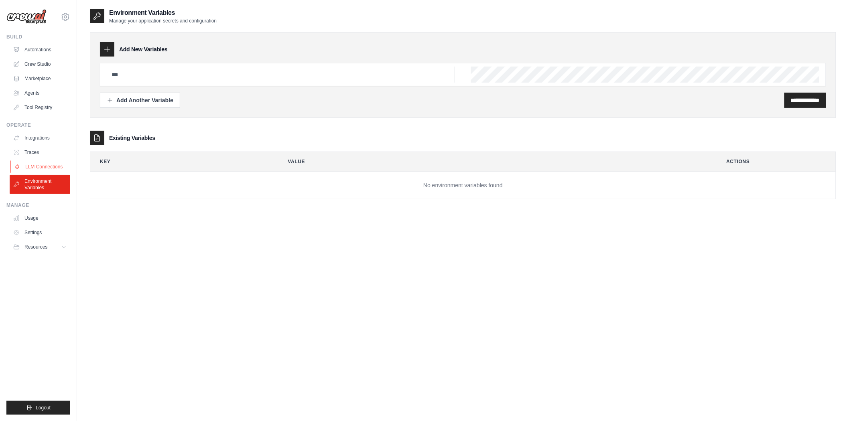
click at [29, 167] on link "LLM Connections" at bounding box center [40, 166] width 61 height 13
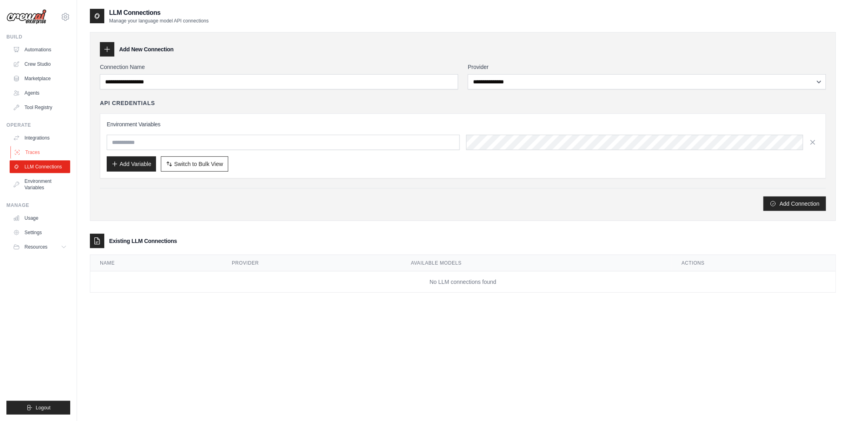
click at [30, 152] on link "Traces" at bounding box center [40, 152] width 61 height 13
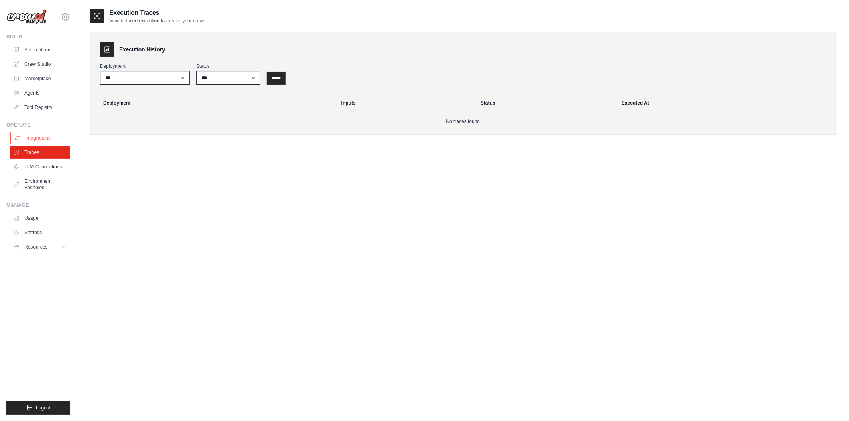
click at [32, 138] on link "Integrations" at bounding box center [40, 138] width 61 height 13
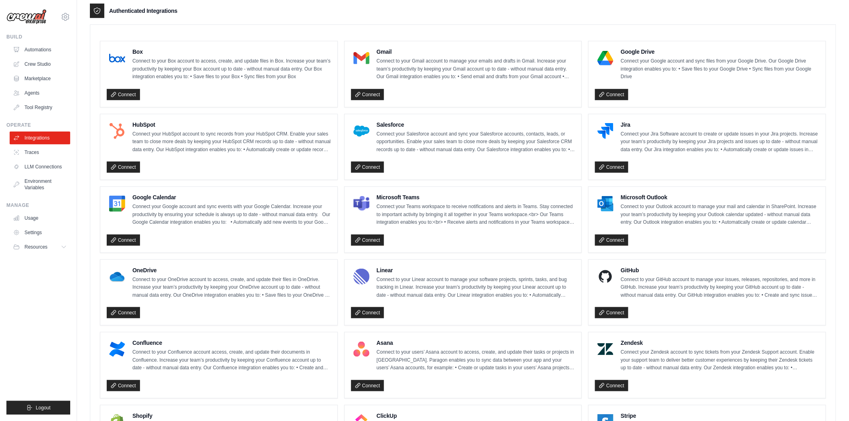
scroll to position [201, 0]
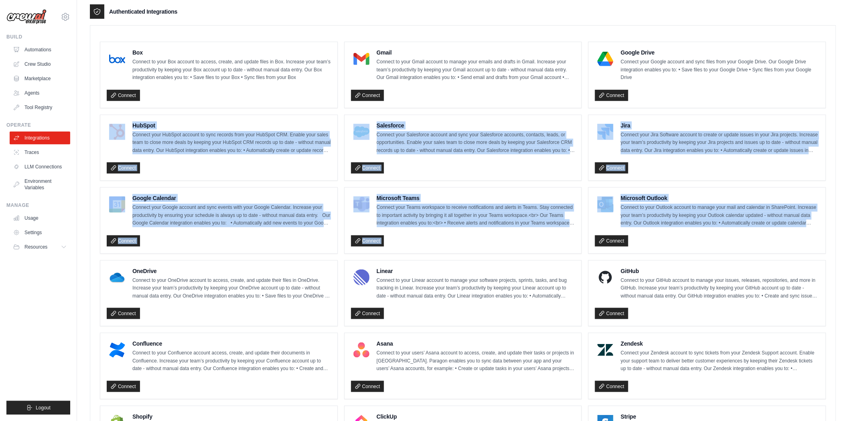
drag, startPoint x: 836, startPoint y: 219, endPoint x: 835, endPoint y: 103, distance: 116.8
click at [835, 103] on div "Box Connect to your Box account to access, create, and update files in Box. Inc…" at bounding box center [463, 288] width 746 height 527
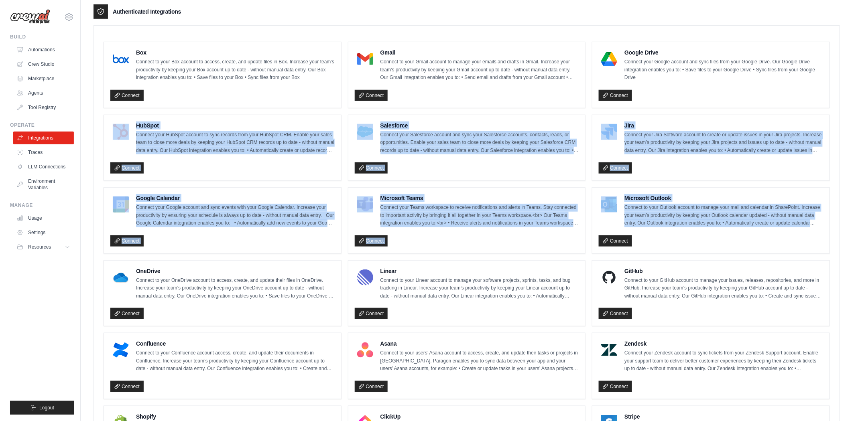
scroll to position [0, 0]
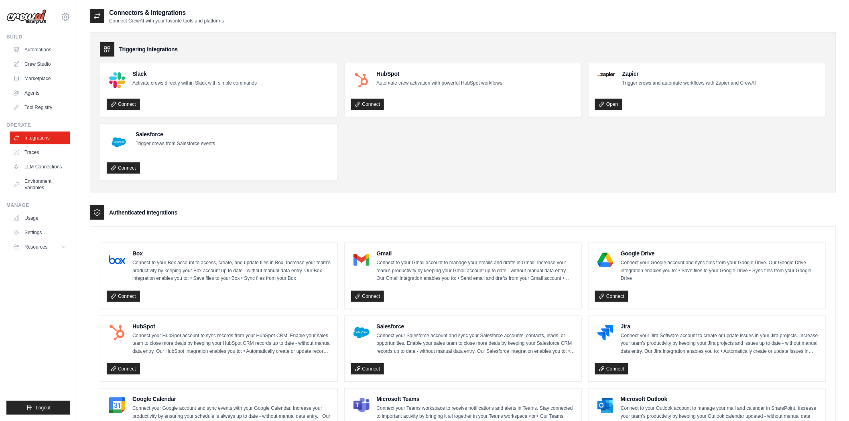
click at [391, 173] on ul "Slack Activate crews directly within Slack with simple commands Connect HubSpot…" at bounding box center [463, 122] width 726 height 118
click at [391, 172] on ul "Slack Activate crews directly within Slack with simple commands Connect HubSpot…" at bounding box center [463, 122] width 726 height 118
click at [36, 52] on link "Automations" at bounding box center [40, 49] width 61 height 13
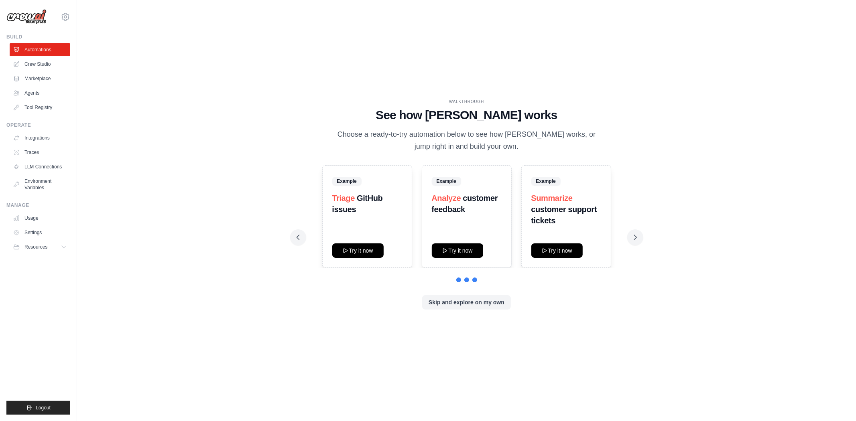
click at [403, 345] on div "WALKTHROUGH See how CrewAI works Choose a ready-to-try automation below to see …" at bounding box center [466, 210] width 753 height 405
drag, startPoint x: 458, startPoint y: 296, endPoint x: 173, endPoint y: 61, distance: 369.3
click at [225, 62] on div "WALKTHROUGH See how CrewAI works Choose a ready-to-try automation below to see …" at bounding box center [466, 210] width 753 height 405
click at [37, 66] on link "Crew Studio" at bounding box center [40, 64] width 61 height 13
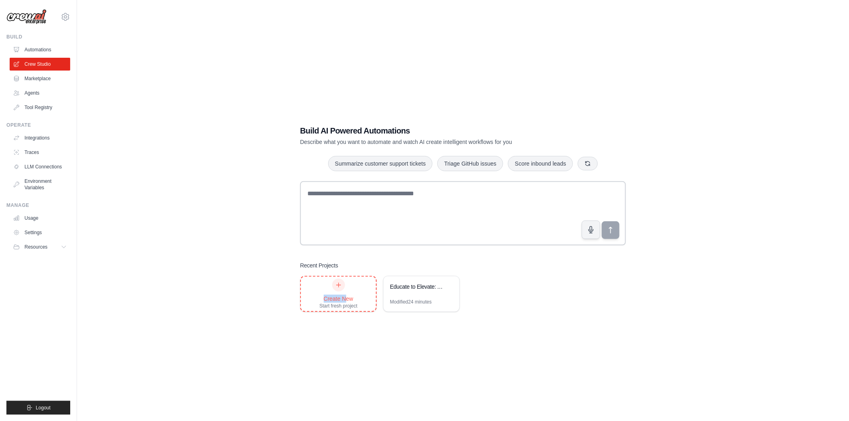
drag, startPoint x: 337, startPoint y: 290, endPoint x: 346, endPoint y: 296, distance: 10.1
click at [346, 296] on div "Create New Start fresh project" at bounding box center [338, 294] width 38 height 30
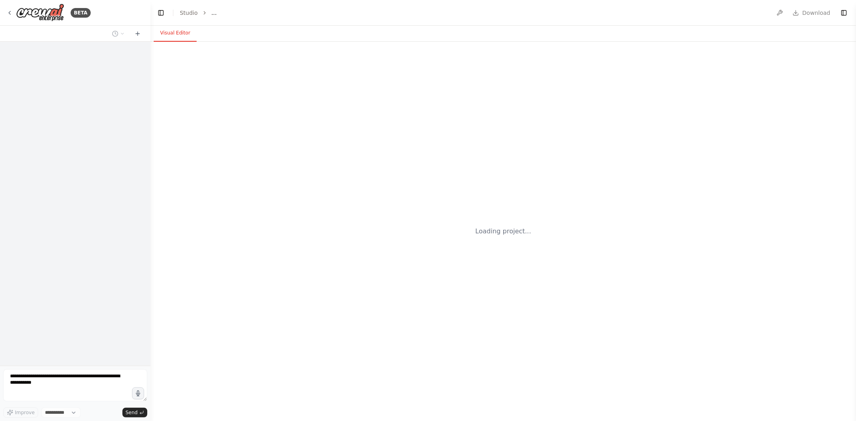
select select "****"
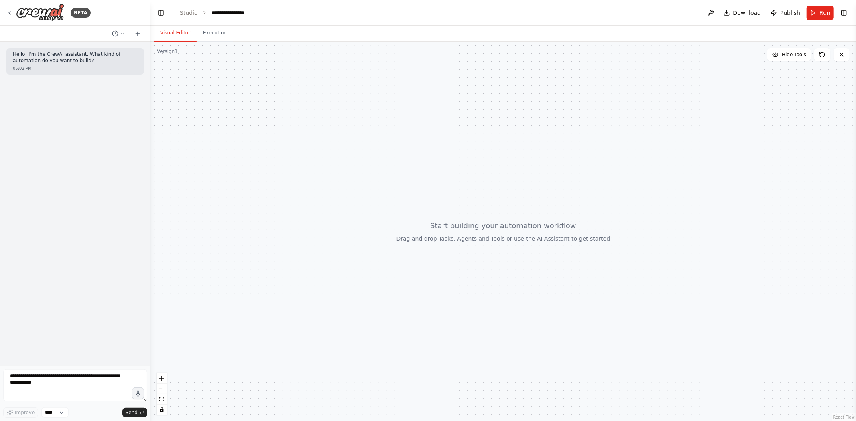
click at [215, 42] on div at bounding box center [502, 232] width 705 height 380
click at [62, 58] on p "Hello! I'm the CrewAI assistant. What kind of automation do you want to build?" at bounding box center [75, 57] width 125 height 12
click at [247, 151] on div at bounding box center [502, 232] width 705 height 380
click at [58, 378] on textarea at bounding box center [75, 386] width 144 height 32
click at [283, 234] on div at bounding box center [502, 232] width 705 height 380
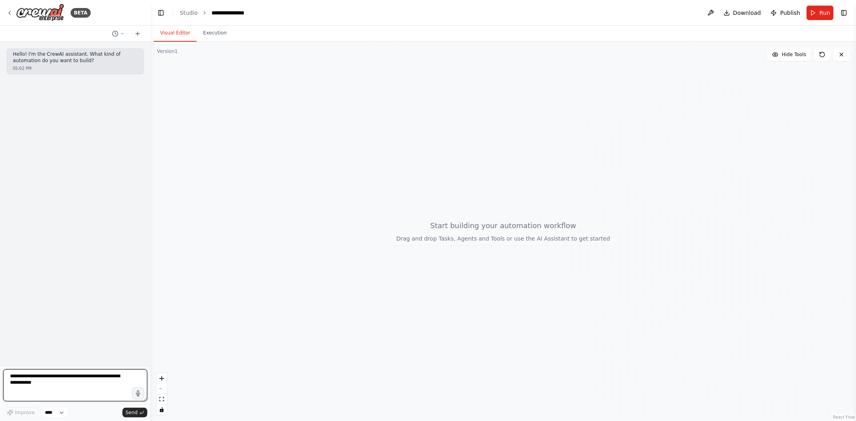
click at [37, 379] on textarea at bounding box center [75, 386] width 144 height 32
click at [274, 306] on div at bounding box center [502, 232] width 705 height 380
click at [70, 380] on textarea at bounding box center [75, 386] width 144 height 32
type textarea "**********"
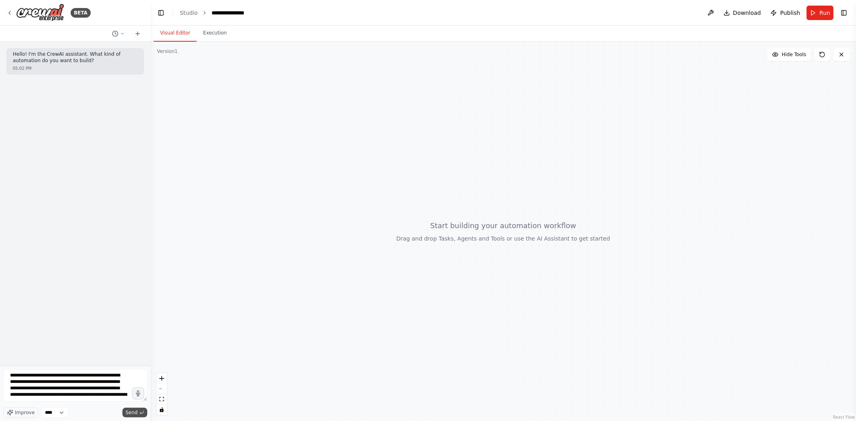
click at [133, 413] on span "Send" at bounding box center [132, 413] width 12 height 6
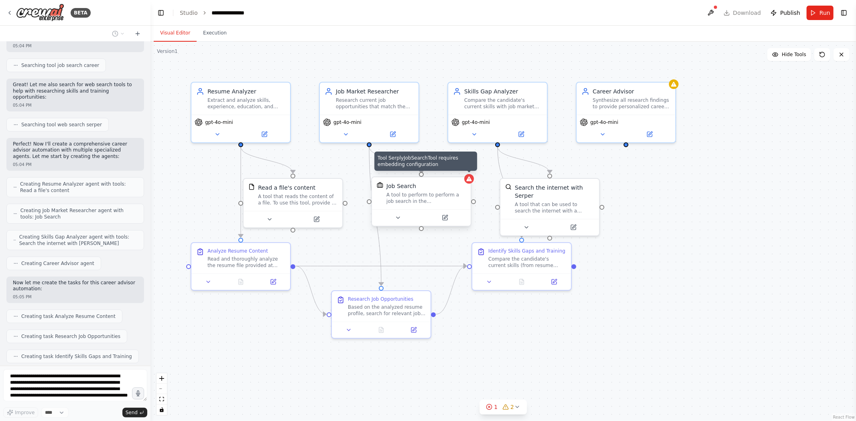
scroll to position [234, 0]
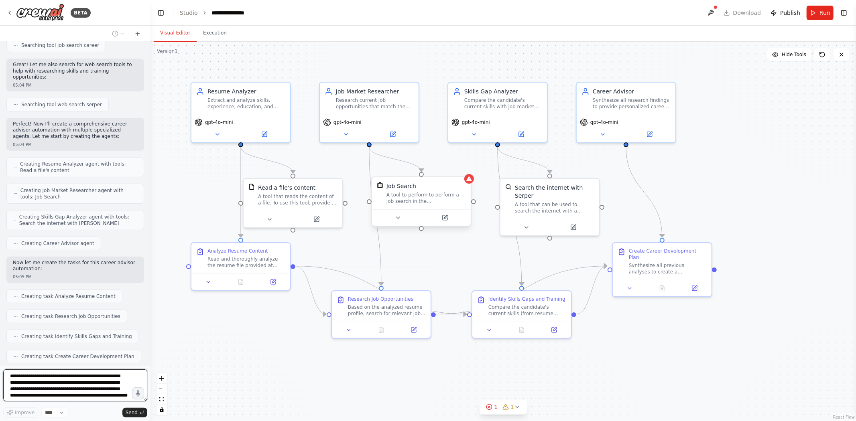
click at [430, 193] on div "A tool to perform to perform a job search in the US with a search_query." at bounding box center [425, 198] width 79 height 13
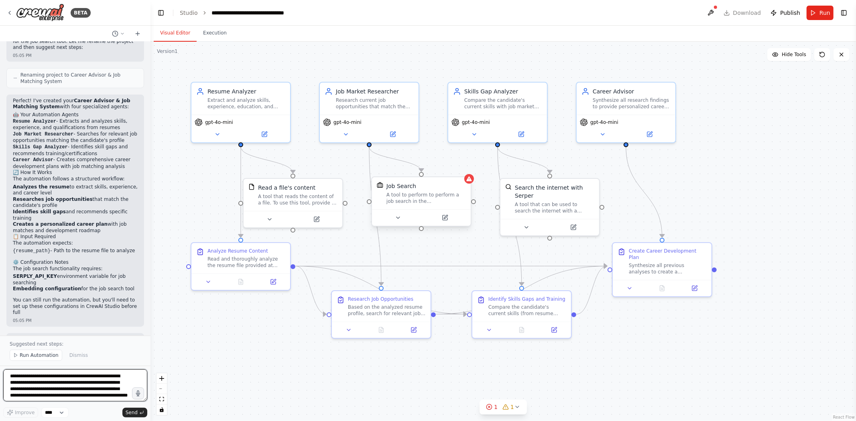
scroll to position [634, 0]
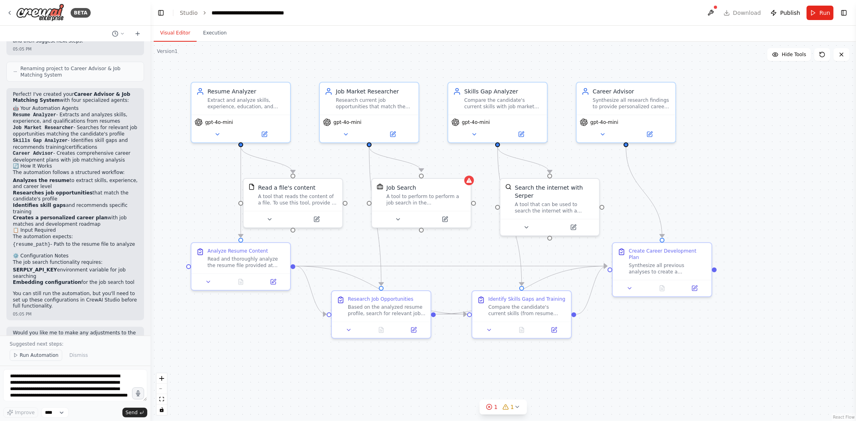
click at [38, 355] on span "Run Automation" at bounding box center [39, 355] width 39 height 6
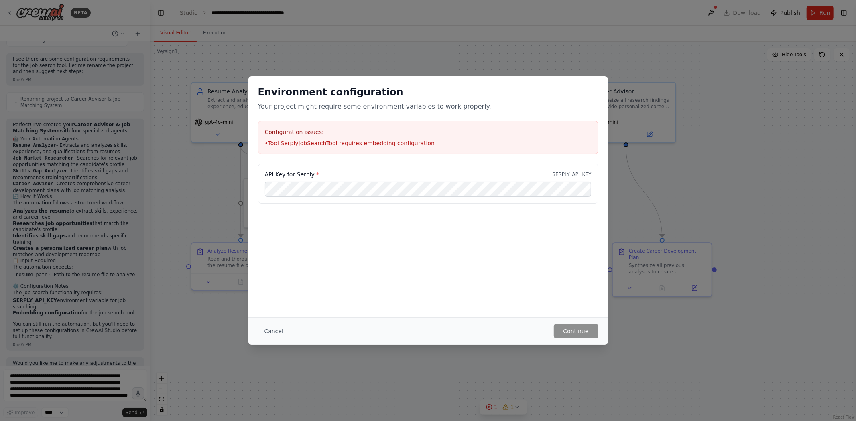
click at [561, 173] on p "SERPLY_API_KEY" at bounding box center [571, 174] width 39 height 6
click at [362, 246] on div "Environment configuration Your project might require some environment variables…" at bounding box center [427, 196] width 359 height 241
click at [533, 315] on div "Environment configuration Your project might require some environment variables…" at bounding box center [427, 210] width 359 height 269
click at [615, 71] on div "Environment configuration Your project might require some environment variables…" at bounding box center [428, 210] width 856 height 421
click at [551, 94] on h2 "Environment configuration" at bounding box center [428, 92] width 340 height 13
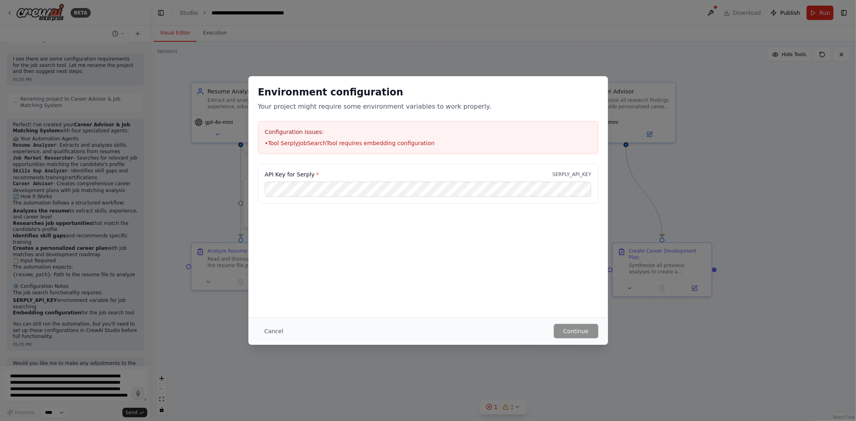
click at [551, 94] on h2 "Environment configuration" at bounding box center [428, 92] width 340 height 13
click at [440, 138] on div "Configuration issues: • Tool SerplyJobSearchTool requires embedding configurati…" at bounding box center [428, 137] width 340 height 33
click at [570, 348] on div "Environment configuration Your project might require some environment variables…" at bounding box center [428, 210] width 856 height 421
click at [564, 370] on div "Environment configuration Your project might require some environment variables…" at bounding box center [428, 210] width 856 height 421
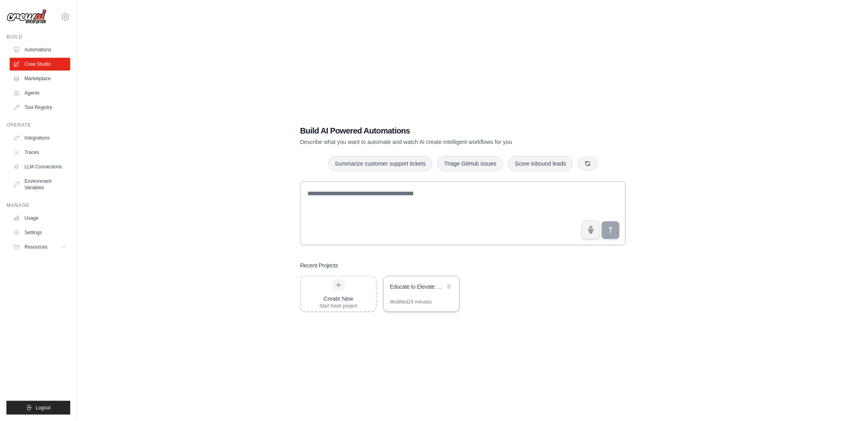
click at [415, 300] on div "Modified 24 minutes" at bounding box center [411, 302] width 42 height 6
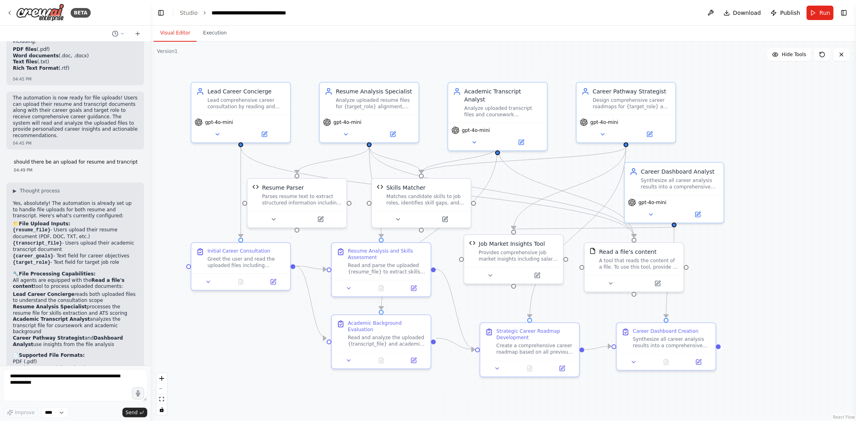
scroll to position [3475, 0]
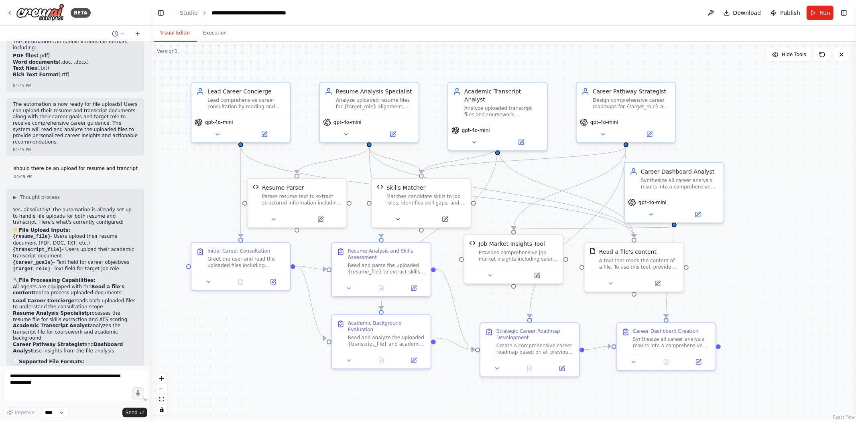
click at [260, 352] on div ".deletable-edge-delete-btn { width: 20px; height: 20px; border: 0px solid #ffff…" at bounding box center [502, 232] width 705 height 380
click at [193, 14] on link "Studio" at bounding box center [189, 13] width 18 height 6
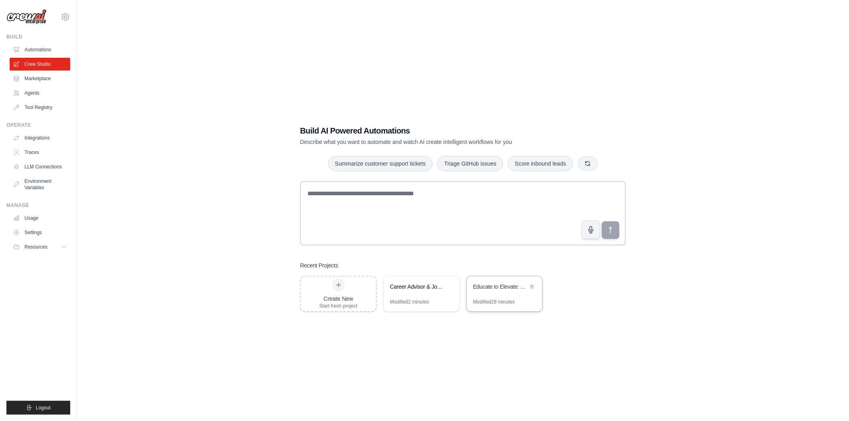
click at [493, 299] on div "Modified 29 minutes" at bounding box center [494, 302] width 42 height 6
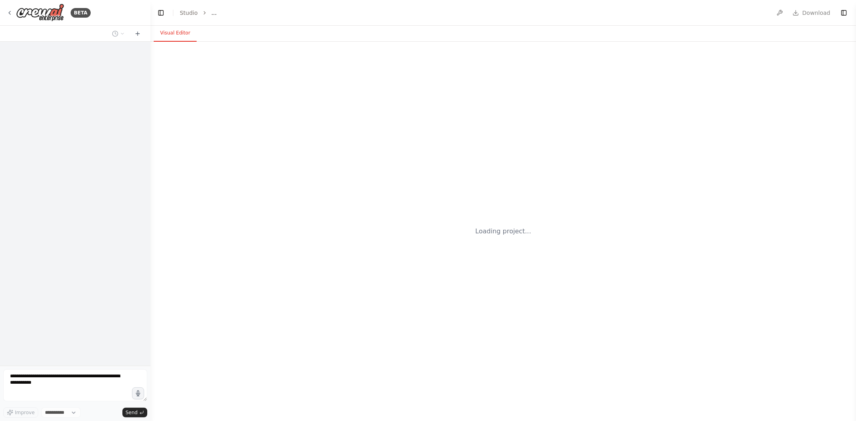
select select "****"
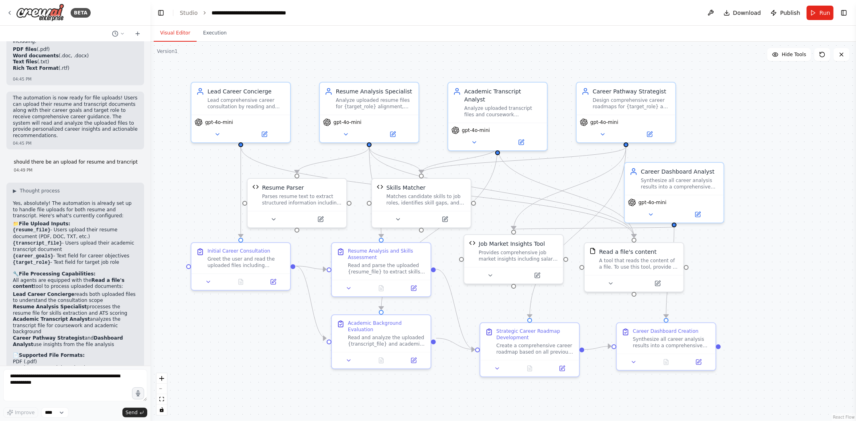
scroll to position [3475, 0]
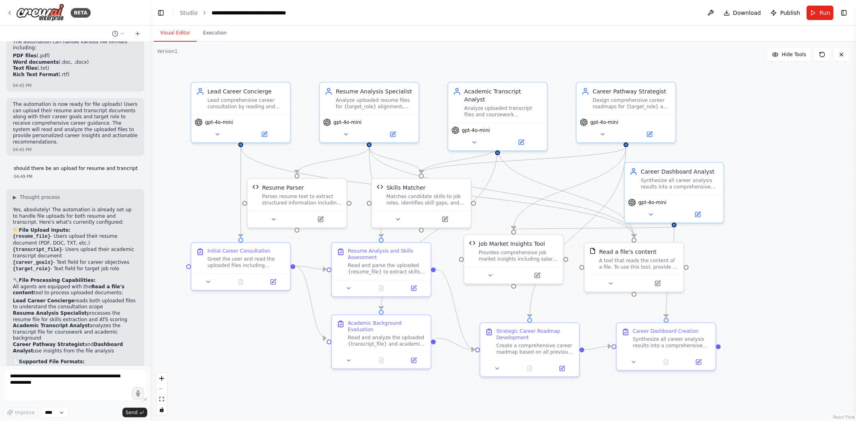
click at [217, 57] on div ".deletable-edge-delete-btn { width: 20px; height: 20px; border: 0px solid #ffff…" at bounding box center [502, 232] width 705 height 380
click at [24, 382] on textarea at bounding box center [75, 386] width 144 height 32
click at [81, 377] on textarea at bounding box center [75, 386] width 144 height 32
paste textarea "**********"
type textarea "**********"
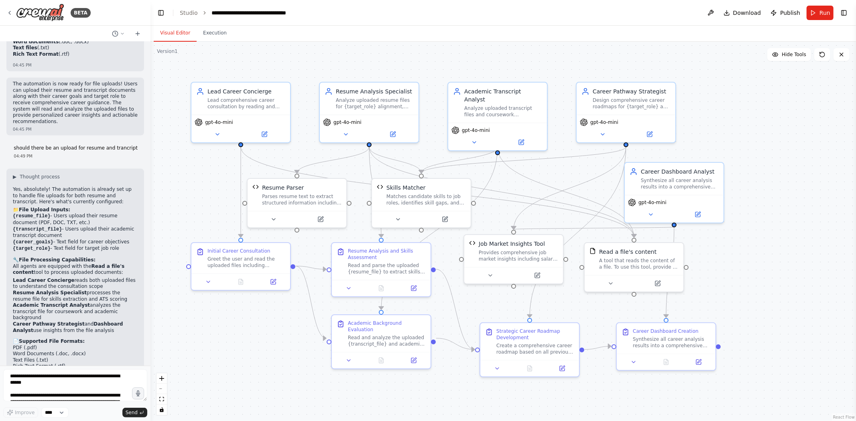
scroll to position [3593, 0]
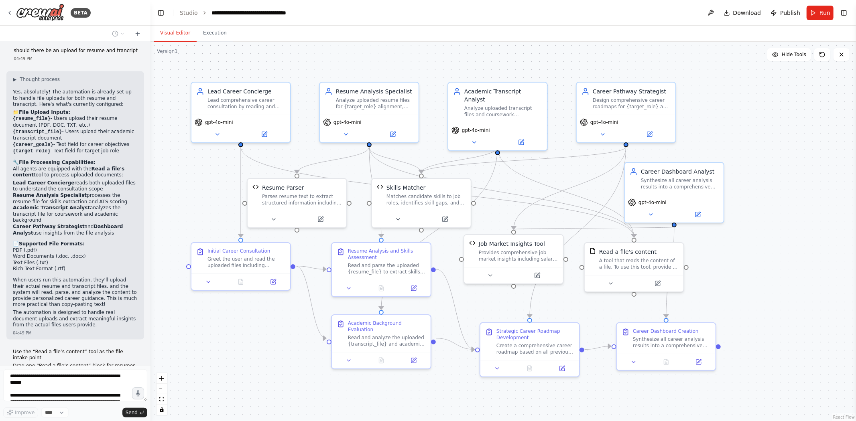
click at [269, 344] on div ".deletable-edge-delete-btn { width: 20px; height: 20px; border: 0px solid #ffff…" at bounding box center [502, 232] width 705 height 380
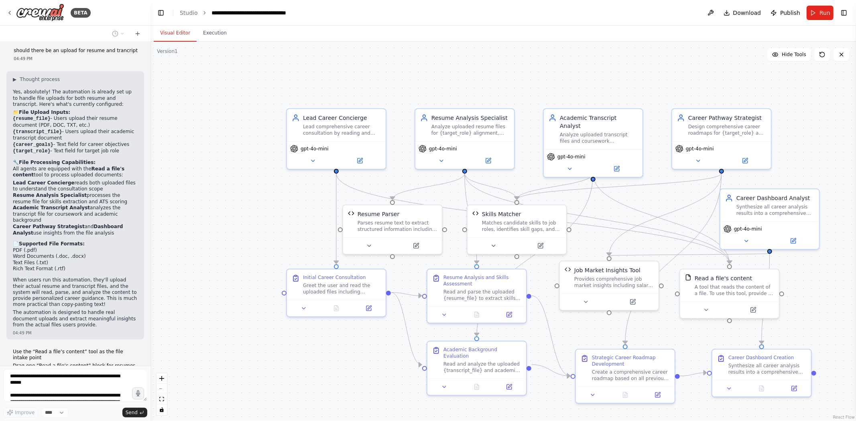
drag, startPoint x: 159, startPoint y: 67, endPoint x: 254, endPoint y: 94, distance: 99.1
click at [254, 94] on div ".deletable-edge-delete-btn { width: 20px; height: 20px; border: 0px solid #ffff…" at bounding box center [502, 232] width 705 height 380
click at [408, 89] on div ".deletable-edge-delete-btn { width: 20px; height: 20px; border: 0px solid #ffff…" at bounding box center [502, 232] width 705 height 380
click at [257, 374] on div ".deletable-edge-delete-btn { width: 20px; height: 20px; border: 0px solid #ffff…" at bounding box center [502, 232] width 705 height 380
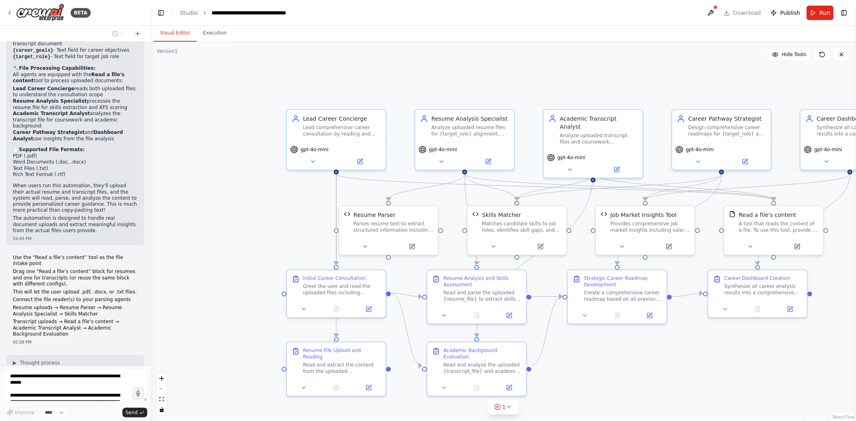
scroll to position [3714, 0]
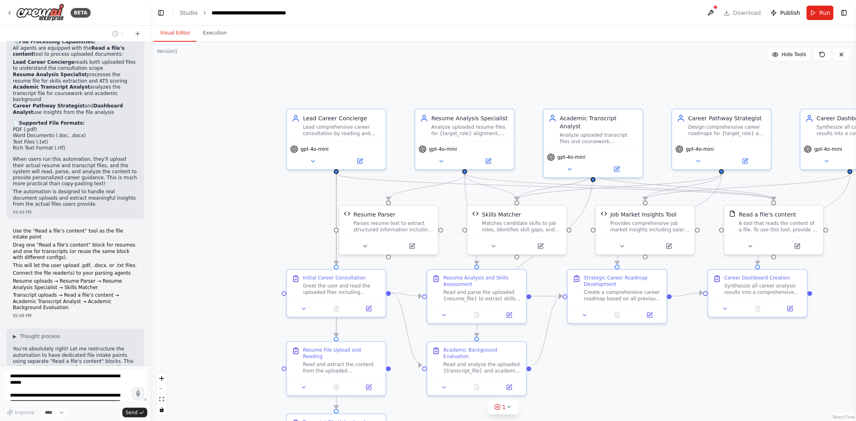
click at [227, 230] on div ".deletable-edge-delete-btn { width: 20px; height: 20px; border: 0px solid #ffff…" at bounding box center [502, 232] width 705 height 380
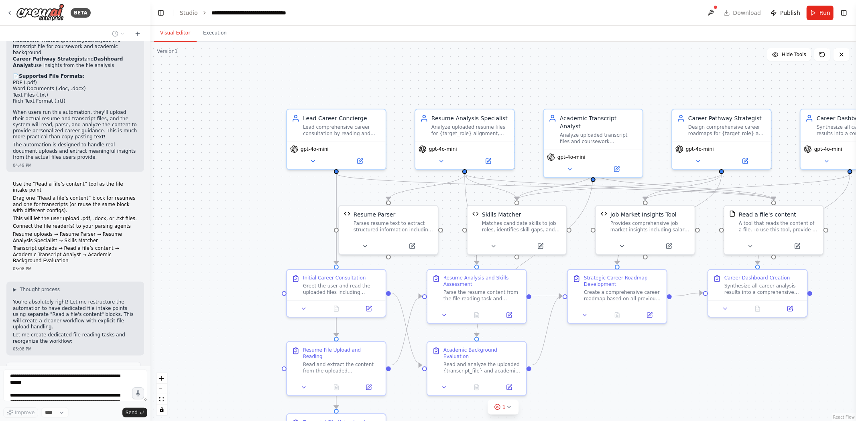
scroll to position [3767, 0]
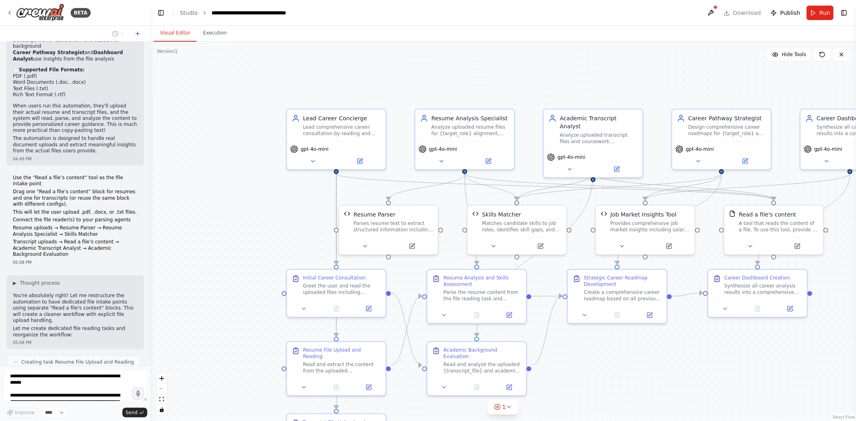
click at [266, 293] on div ".deletable-edge-delete-btn { width: 20px; height: 20px; border: 0px solid #ffff…" at bounding box center [502, 232] width 705 height 380
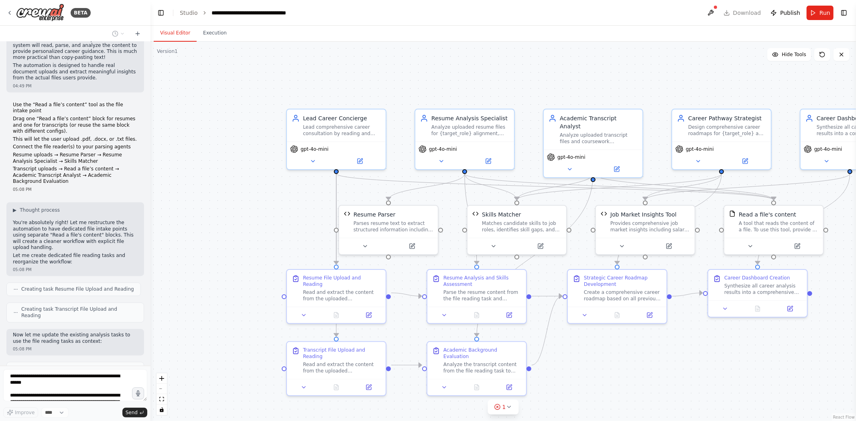
scroll to position [3847, 0]
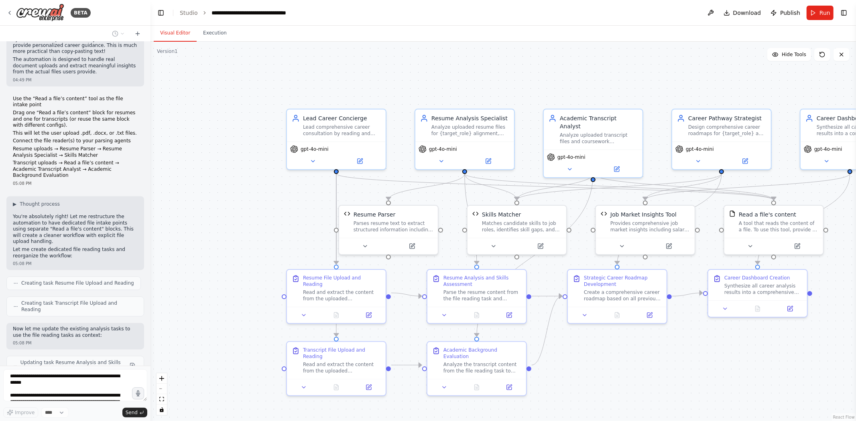
click at [195, 358] on div ".deletable-edge-delete-btn { width: 20px; height: 20px; border: 0px solid #ffff…" at bounding box center [502, 232] width 705 height 380
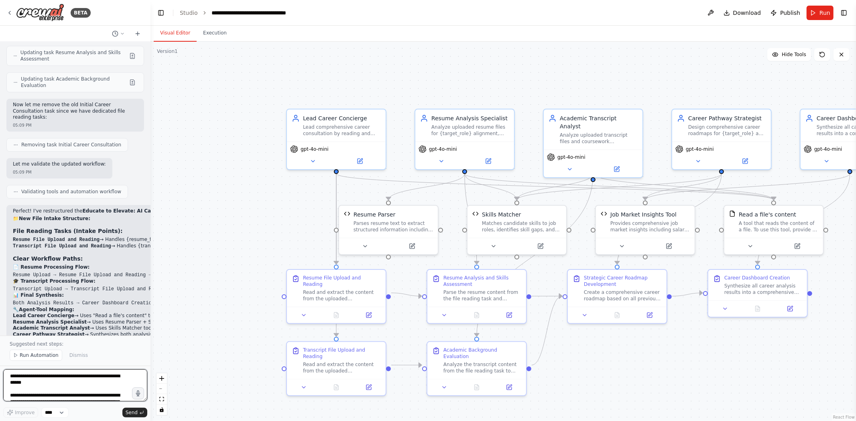
scroll to position [4163, 0]
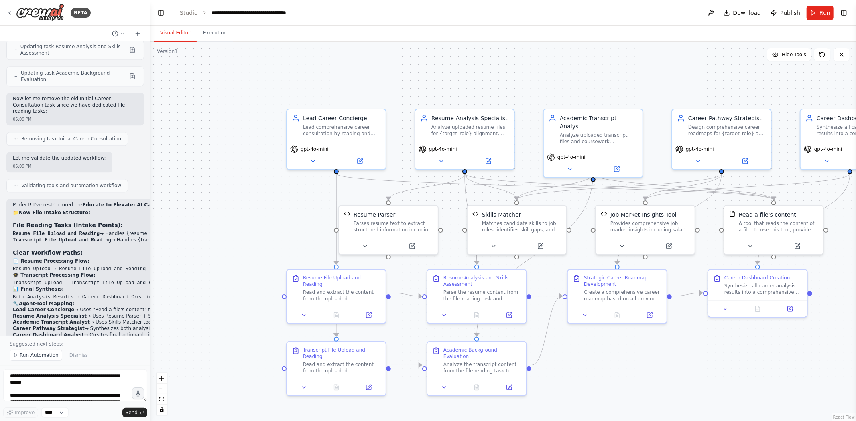
click at [217, 254] on div ".deletable-edge-delete-btn { width: 20px; height: 20px; border: 0px solid #ffff…" at bounding box center [502, 232] width 705 height 380
click at [41, 356] on span "Run Automation" at bounding box center [39, 355] width 39 height 6
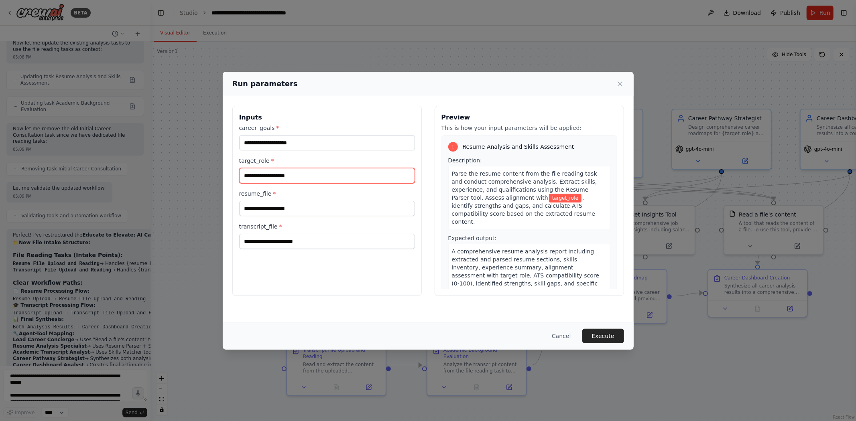
click at [282, 176] on input "target_role *" at bounding box center [327, 175] width 176 height 15
click at [289, 217] on div "career_goals * target_role * resume_file * transcript_file *" at bounding box center [327, 186] width 176 height 125
click at [294, 207] on input "resume_file *" at bounding box center [327, 208] width 176 height 15
click at [373, 242] on input "transcript_file *" at bounding box center [327, 241] width 176 height 15
click at [608, 331] on button "Execute" at bounding box center [603, 336] width 42 height 14
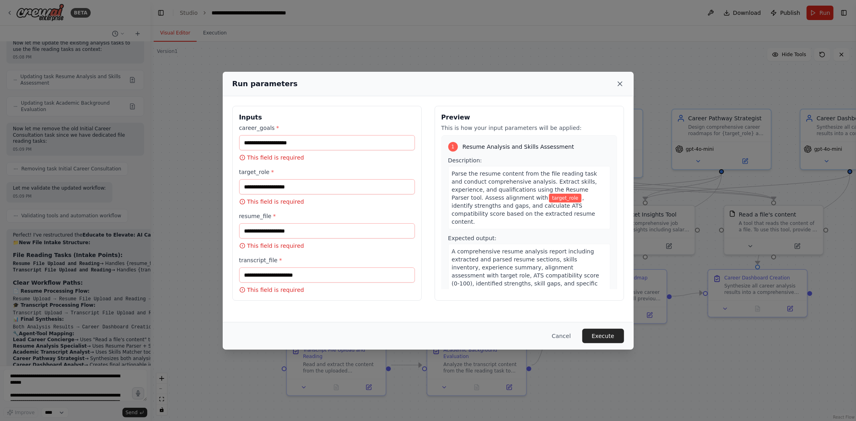
click at [622, 82] on icon at bounding box center [620, 84] width 8 height 8
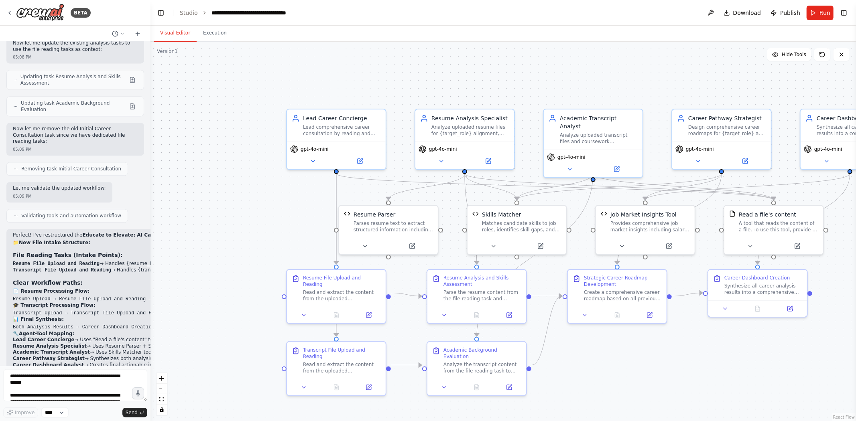
click at [623, 56] on div ".deletable-edge-delete-btn { width: 20px; height: 20px; border: 0px solid #ffff…" at bounding box center [502, 232] width 705 height 380
click at [569, 90] on div ".deletable-edge-delete-btn { width: 20px; height: 20px; border: 0px solid #ffff…" at bounding box center [502, 232] width 705 height 380
click at [263, 217] on div ".deletable-edge-delete-btn { width: 20px; height: 20px; border: 0px solid #ffff…" at bounding box center [502, 232] width 705 height 380
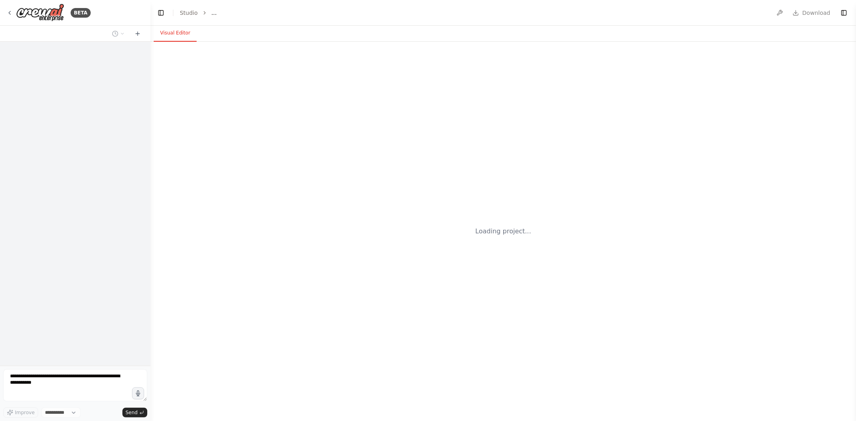
select select "****"
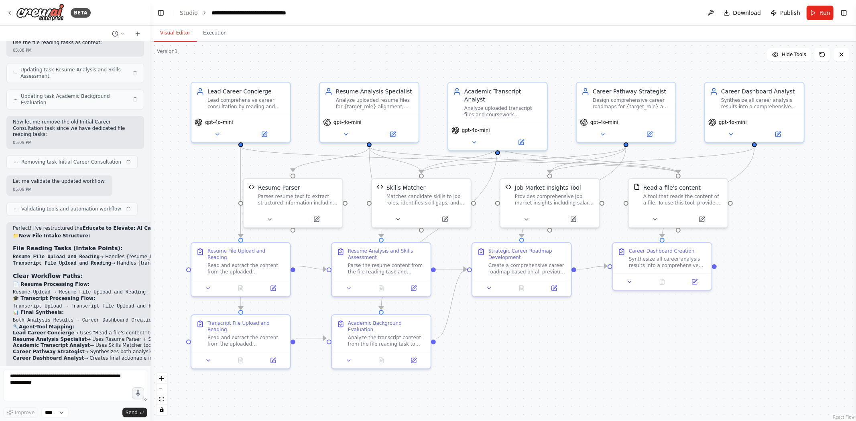
scroll to position [4133, 0]
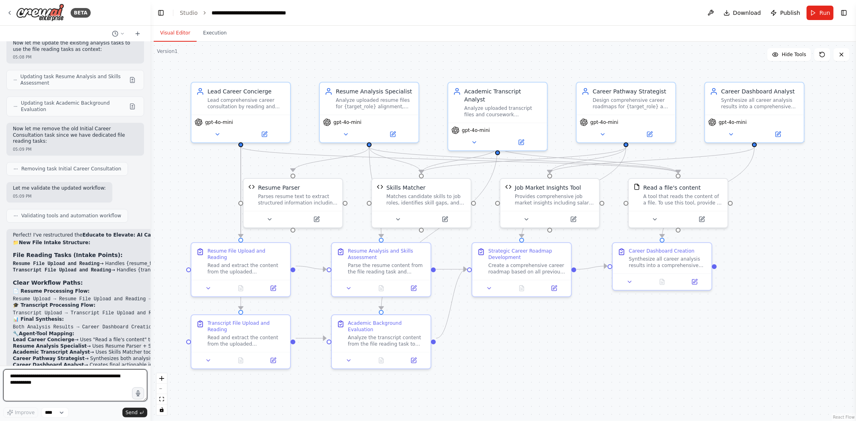
click at [55, 380] on textarea at bounding box center [75, 386] width 144 height 32
click at [171, 243] on div ".deletable-edge-delete-btn { width: 20px; height: 20px; border: 0px solid #ffff…" at bounding box center [502, 232] width 705 height 380
click at [817, 15] on button "Run" at bounding box center [819, 13] width 27 height 14
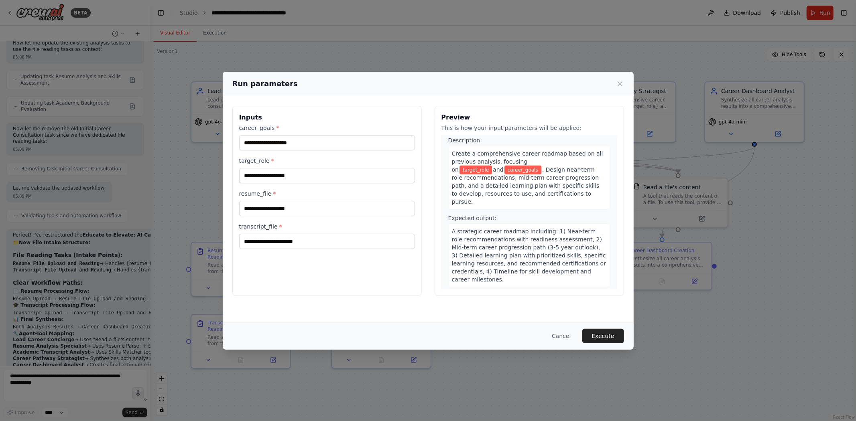
scroll to position [768, 0]
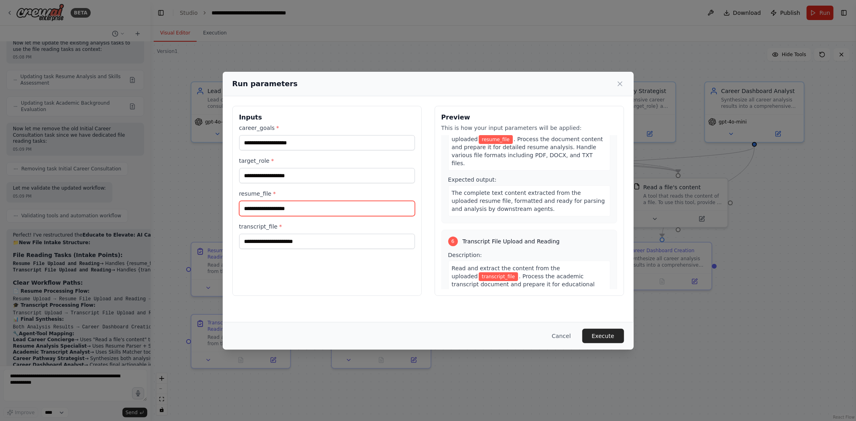
click at [289, 205] on input "resume_file *" at bounding box center [327, 208] width 176 height 15
click at [283, 146] on input "career_goals *" at bounding box center [327, 142] width 176 height 15
click at [271, 179] on input "target_role *" at bounding box center [327, 175] width 176 height 15
click at [274, 207] on input "resume_file *" at bounding box center [327, 208] width 176 height 15
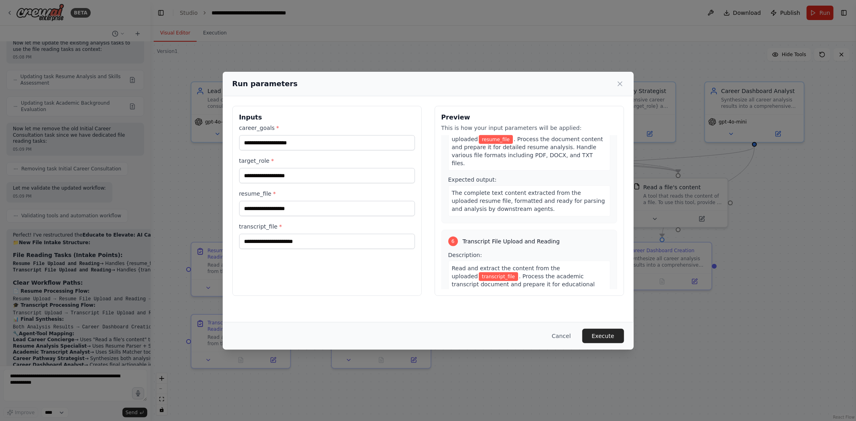
click at [515, 238] on span "Transcript File Upload and Reading" at bounding box center [511, 242] width 97 height 8
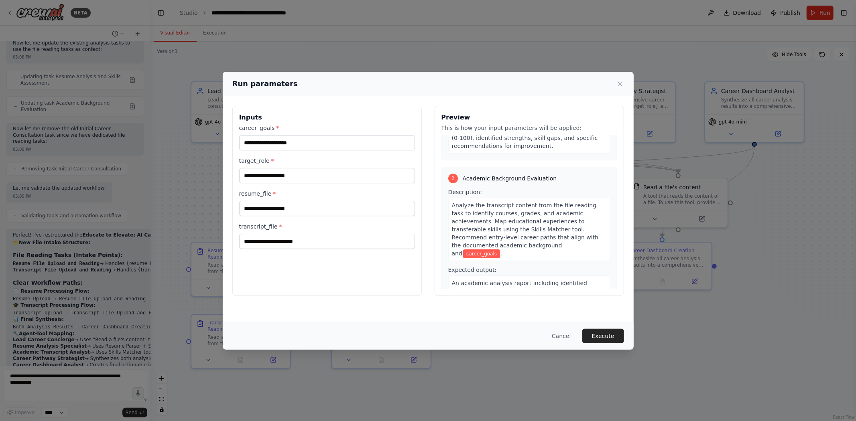
scroll to position [0, 0]
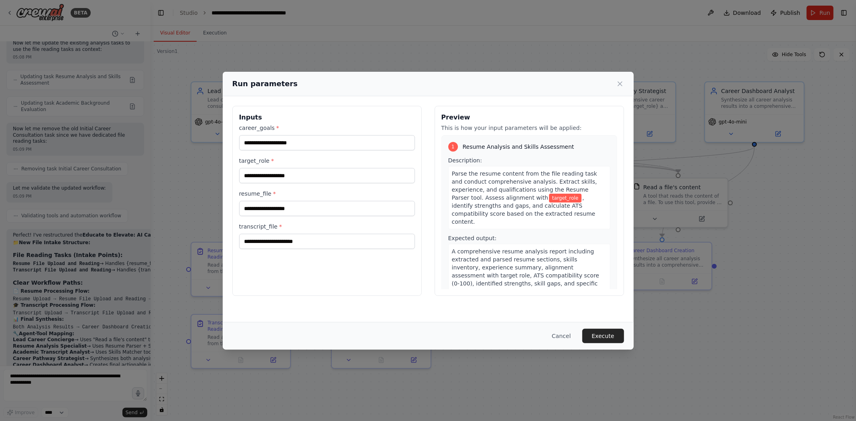
click at [520, 121] on h3 "Preview" at bounding box center [529, 118] width 176 height 10
click at [506, 126] on p "This is how your input parameters will be applied:" at bounding box center [529, 128] width 176 height 8
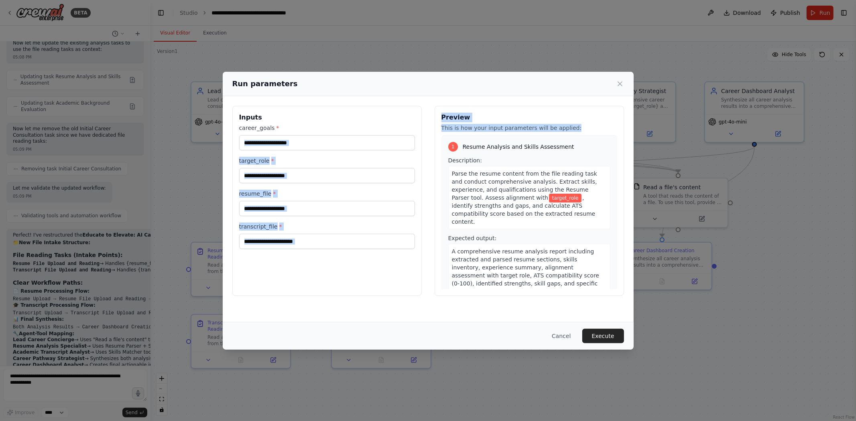
drag, startPoint x: 574, startPoint y: 127, endPoint x: 425, endPoint y: 123, distance: 148.5
click at [425, 123] on div "Inputs career_goals * target_role * resume_file * transcript_file * Preview Thi…" at bounding box center [428, 201] width 392 height 190
click at [281, 312] on div "Inputs career_goals * target_role * resume_file * transcript_file * Preview Thi…" at bounding box center [428, 209] width 411 height 226
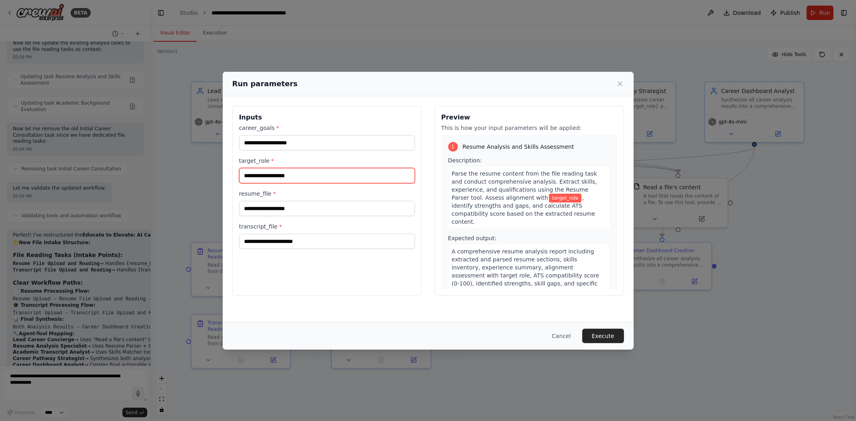
click at [289, 174] on input "target_role *" at bounding box center [327, 175] width 176 height 15
click at [291, 207] on input "resume_file *" at bounding box center [327, 208] width 176 height 15
click at [599, 335] on button "Execute" at bounding box center [603, 336] width 42 height 14
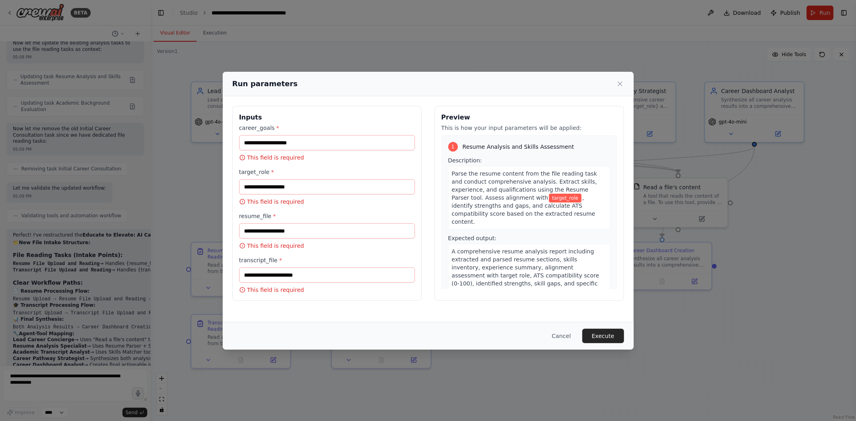
click at [320, 134] on div "career_goals * This field is required" at bounding box center [327, 143] width 176 height 38
click at [307, 186] on input "target_role *" at bounding box center [327, 186] width 176 height 15
click at [313, 230] on input "resume_file *" at bounding box center [327, 230] width 176 height 15
click at [316, 311] on div "Inputs career_goals * This field is required target_role * This field is requir…" at bounding box center [428, 209] width 411 height 226
click at [619, 81] on icon at bounding box center [620, 84] width 8 height 8
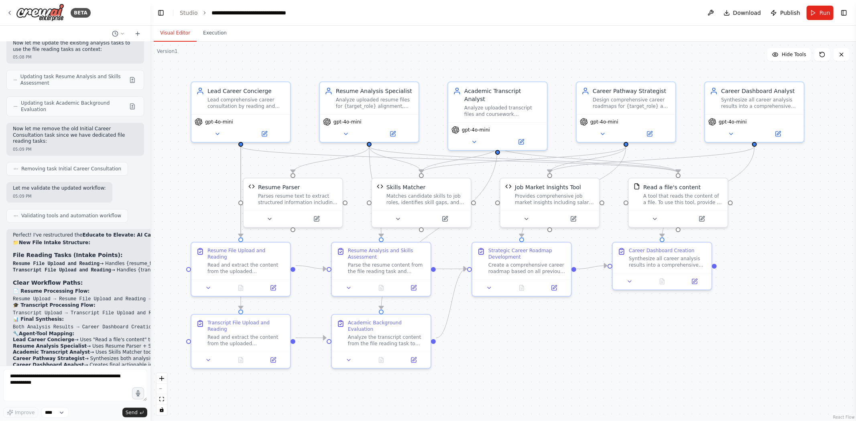
click at [556, 366] on div ".deletable-edge-delete-btn { width: 20px; height: 20px; border: 0px solid #ffff…" at bounding box center [502, 232] width 705 height 380
click at [556, 365] on div ".deletable-edge-delete-btn { width: 20px; height: 20px; border: 0px solid #ffff…" at bounding box center [502, 232] width 705 height 380
click at [402, 264] on div "Parse the resume content from the file reading task and conduct comprehensive a…" at bounding box center [387, 266] width 78 height 13
click at [239, 350] on div at bounding box center [240, 358] width 99 height 16
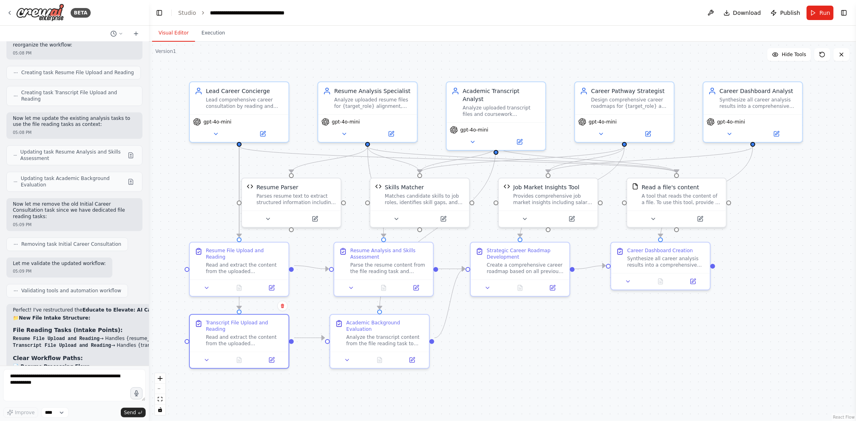
scroll to position [4152, 0]
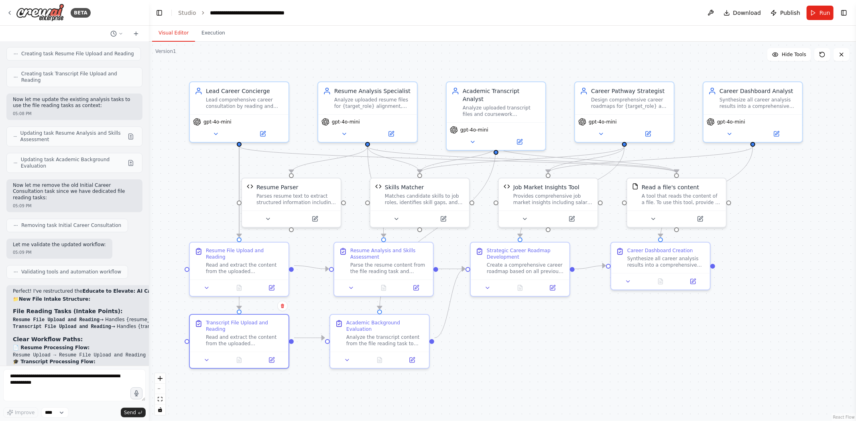
click at [149, 348] on div "BETA can you build agents from https://huggingface.co/spaces/analyticshawk/ai-c…" at bounding box center [428, 210] width 856 height 421
click at [83, 379] on textarea at bounding box center [74, 386] width 142 height 32
click at [61, 297] on strong "New File Intake Structure:" at bounding box center [54, 300] width 71 height 6
click at [86, 374] on textarea at bounding box center [74, 386] width 142 height 32
type textarea "**********"
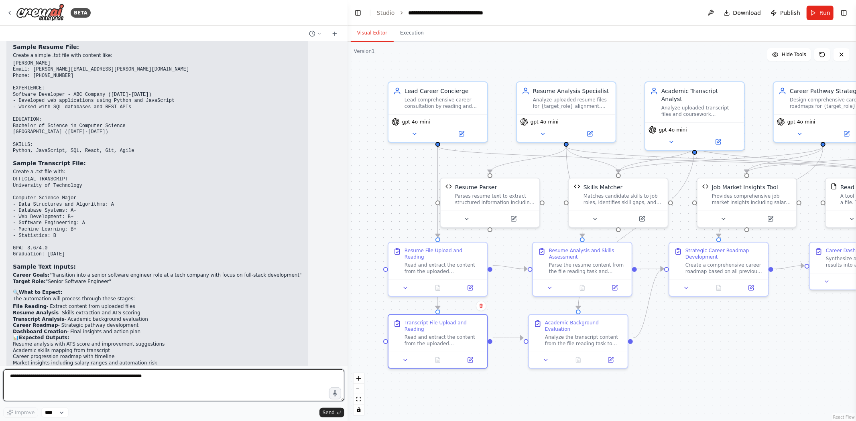
scroll to position [3320, 0]
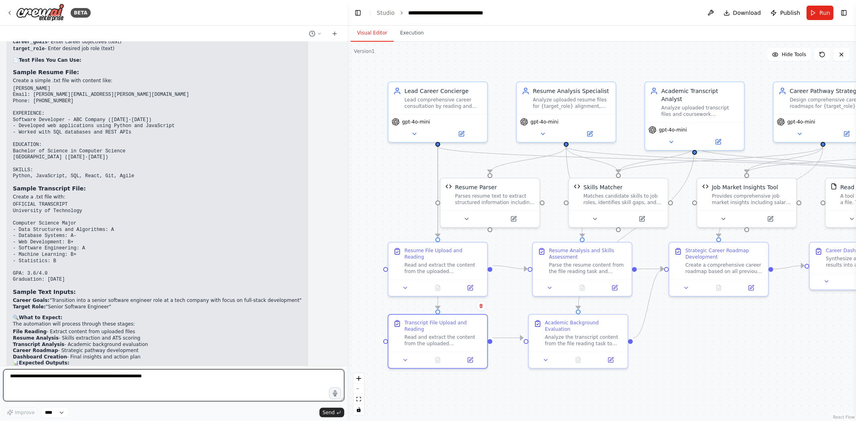
drag, startPoint x: 148, startPoint y: 330, endPoint x: 347, endPoint y: 368, distance: 202.7
click at [347, 368] on div "BETA can you build agents from https://huggingface.co/spaces/analyticshawk/ai-c…" at bounding box center [428, 210] width 856 height 421
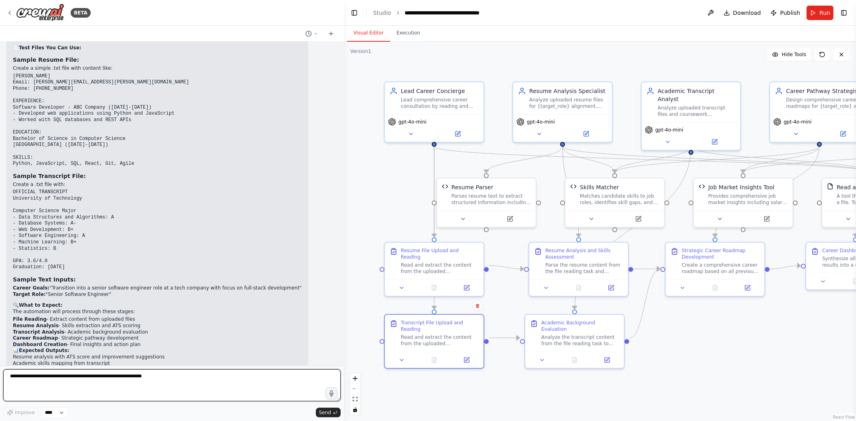
drag, startPoint x: 345, startPoint y: 341, endPoint x: 344, endPoint y: 335, distance: 6.6
click at [344, 335] on div "BETA can you build agents from https://huggingface.co/spaces/analyticshawk/ai-c…" at bounding box center [428, 210] width 856 height 421
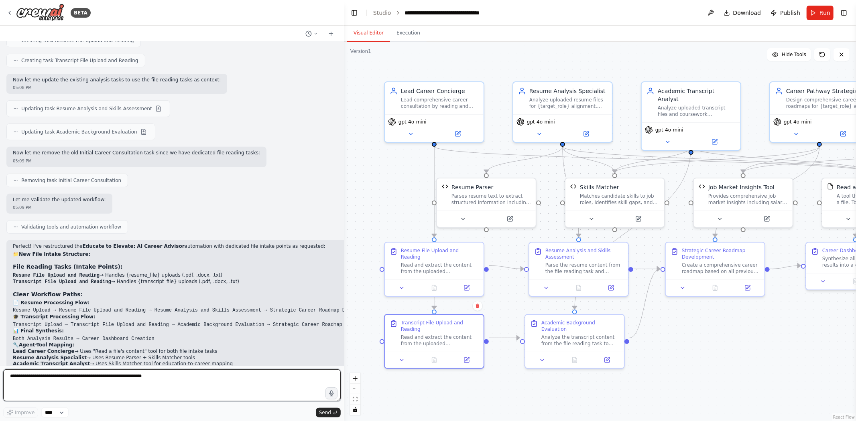
scroll to position [2846, 0]
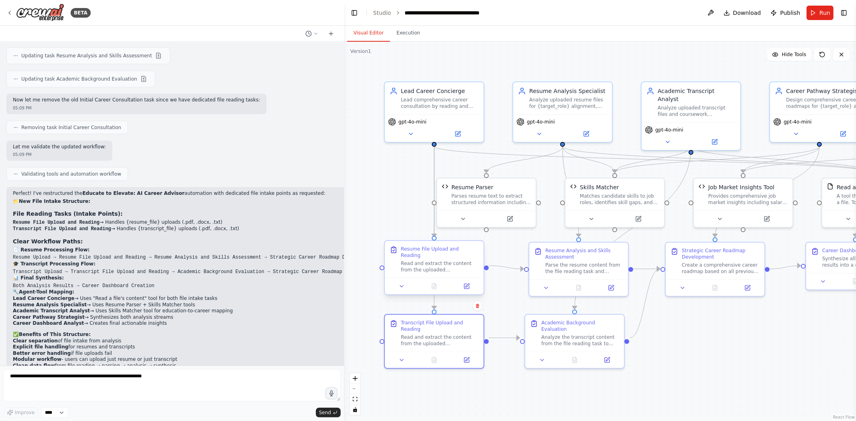
click at [414, 269] on div "Resume File Upload and Reading Read and extract the content from the uploaded {…" at bounding box center [434, 259] width 99 height 37
click at [414, 268] on div "Resume File Upload and Reading Read and extract the content from the uploaded {…" at bounding box center [434, 259] width 99 height 37
click at [466, 284] on icon at bounding box center [467, 286] width 4 height 4
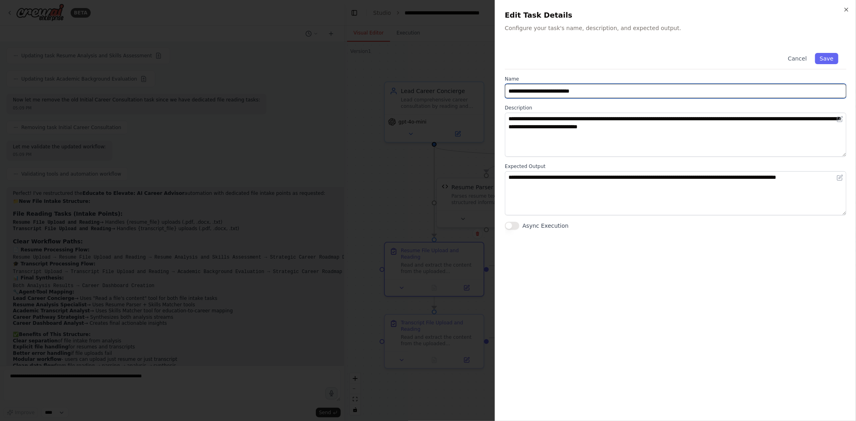
click at [590, 90] on input "**********" at bounding box center [675, 91] width 341 height 14
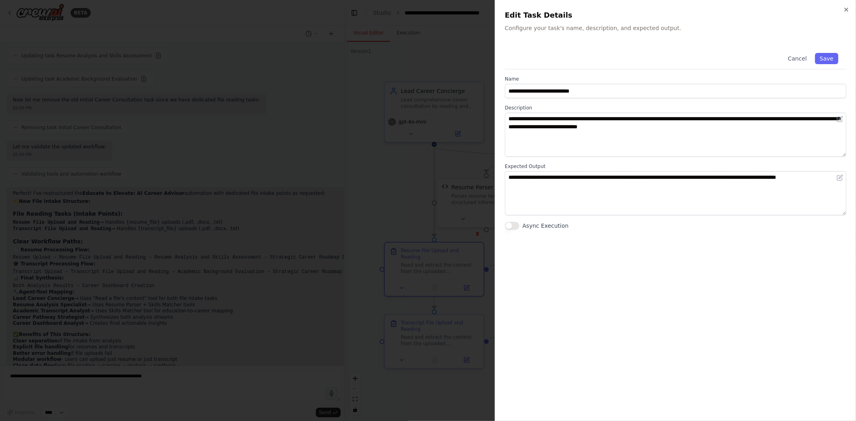
click at [515, 226] on button "Async Execution" at bounding box center [512, 226] width 14 height 8
click at [512, 225] on button "Async Execution" at bounding box center [512, 226] width 14 height 8
click at [410, 59] on div at bounding box center [428, 210] width 856 height 421
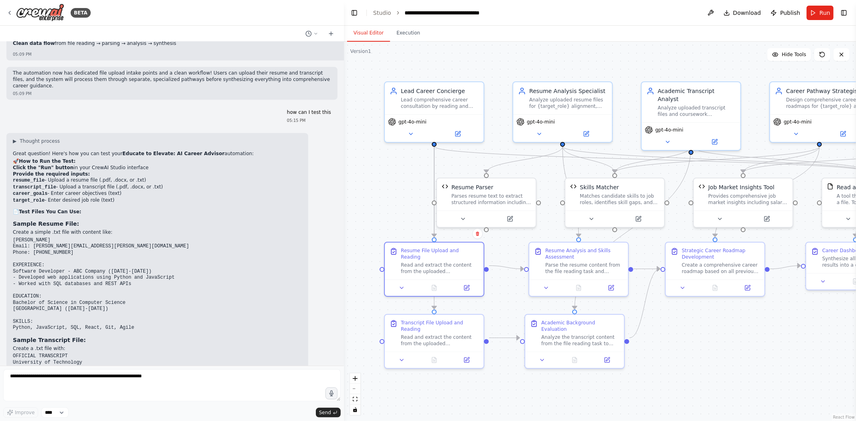
scroll to position [3137, 0]
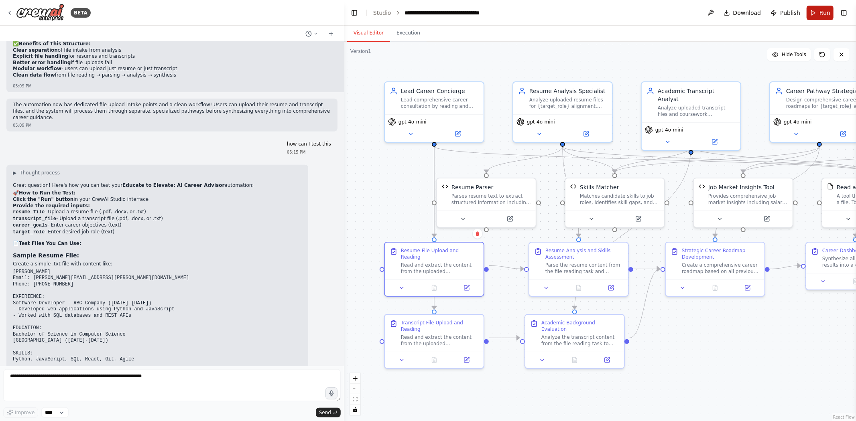
click at [822, 10] on span "Run" at bounding box center [824, 13] width 11 height 8
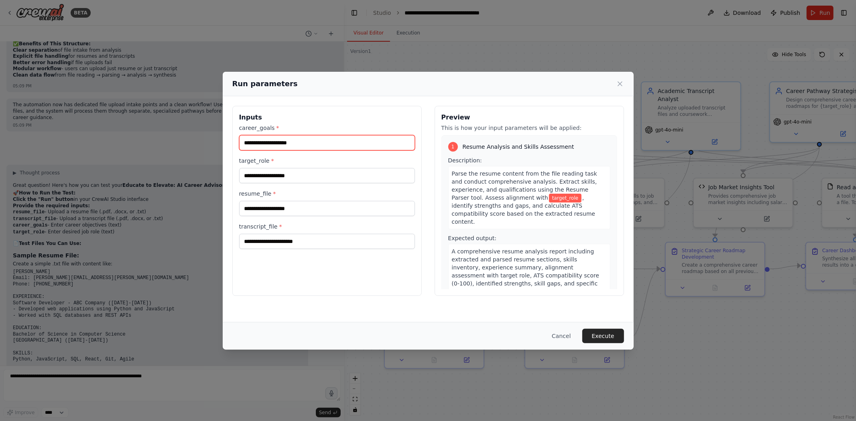
click at [294, 144] on input "career_goals *" at bounding box center [327, 142] width 176 height 15
click at [549, 197] on span "target_role" at bounding box center [565, 198] width 32 height 9
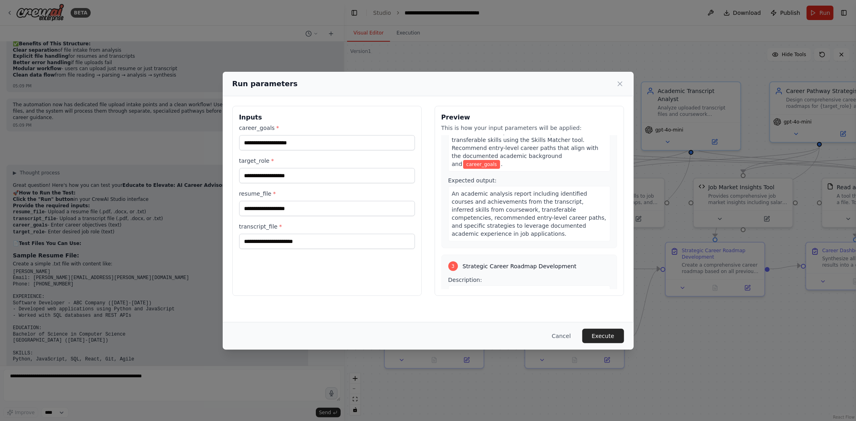
scroll to position [768, 0]
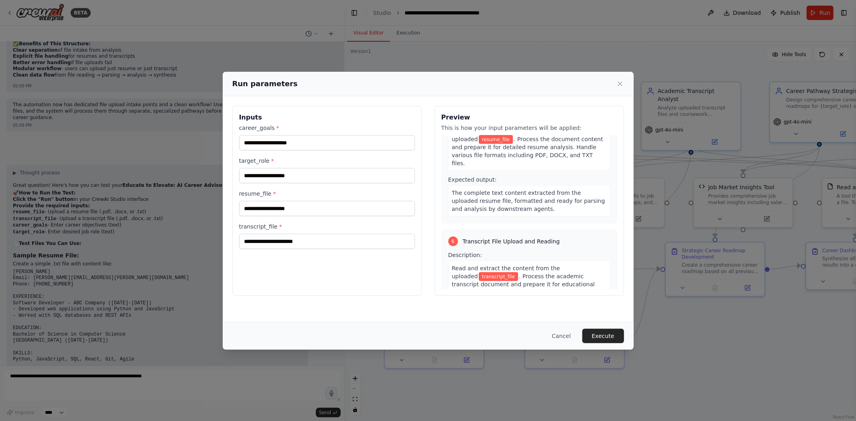
click at [266, 165] on div "target_role *" at bounding box center [327, 170] width 176 height 26
click at [267, 144] on input "career_goals *" at bounding box center [327, 142] width 176 height 15
click at [255, 253] on div "Inputs career_goals * target_role * resume_file * transcript_file *" at bounding box center [326, 201] width 189 height 190
click at [276, 243] on input "transcript_file *" at bounding box center [327, 241] width 176 height 15
click at [277, 243] on input "transcript_file *" at bounding box center [327, 241] width 176 height 15
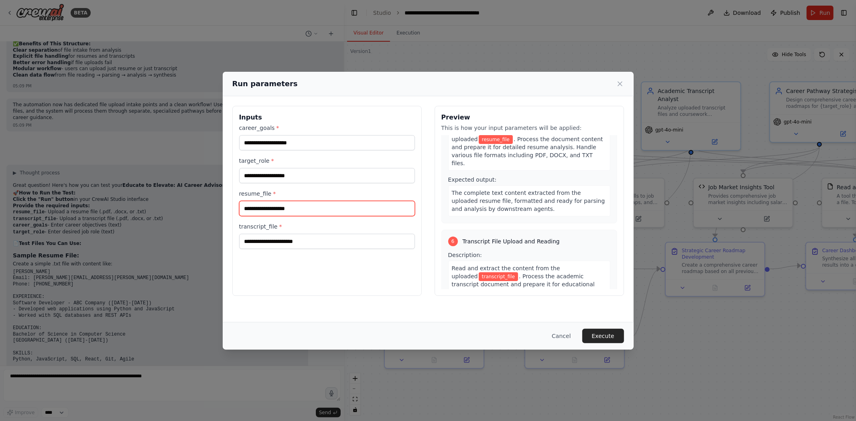
click at [295, 203] on input "resume_file *" at bounding box center [327, 208] width 176 height 15
click at [618, 80] on icon at bounding box center [620, 84] width 8 height 8
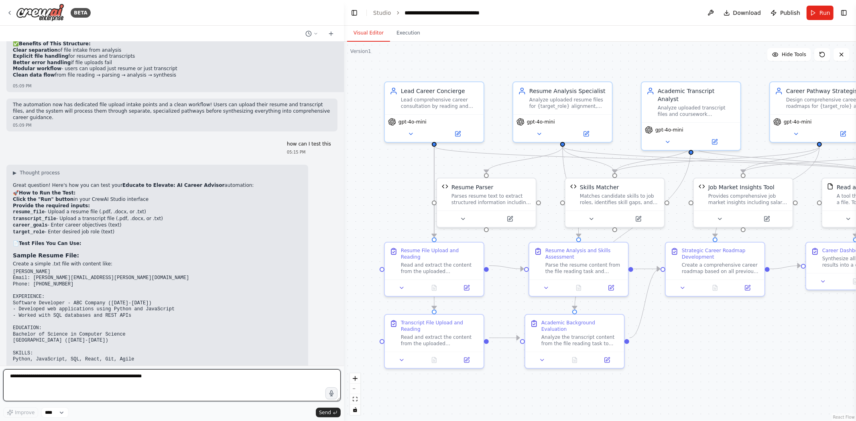
click at [90, 378] on textarea at bounding box center [171, 386] width 337 height 32
type textarea "*"
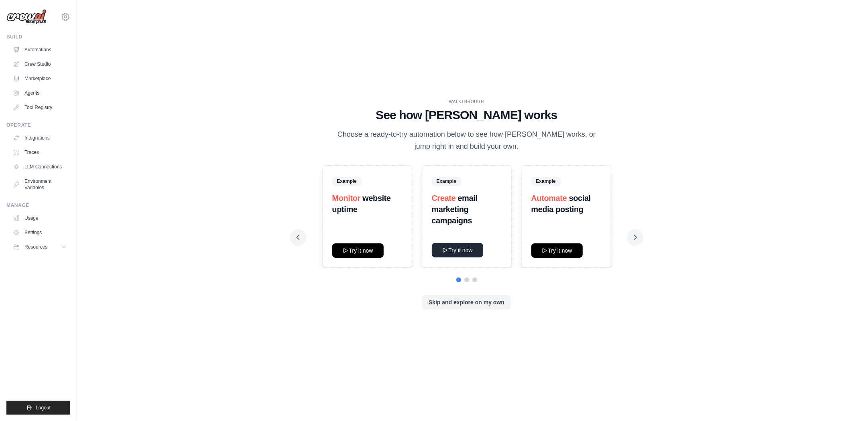
click at [467, 253] on button "Try it now" at bounding box center [457, 250] width 51 height 14
click at [47, 65] on link "Crew Studio" at bounding box center [40, 64] width 61 height 13
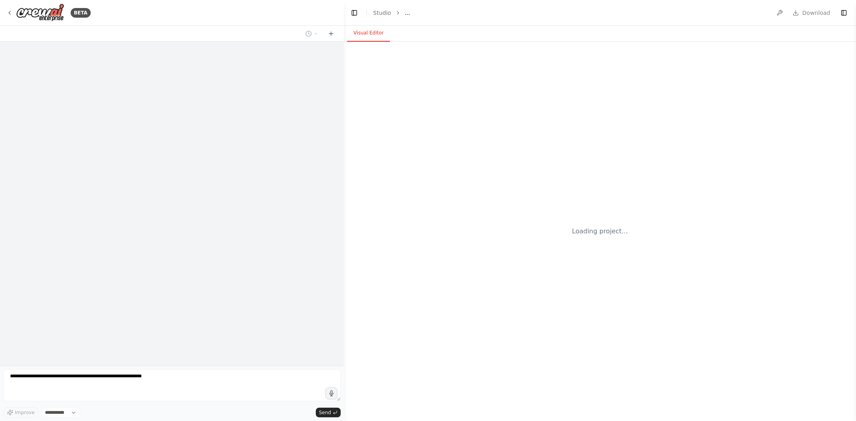
select select "****"
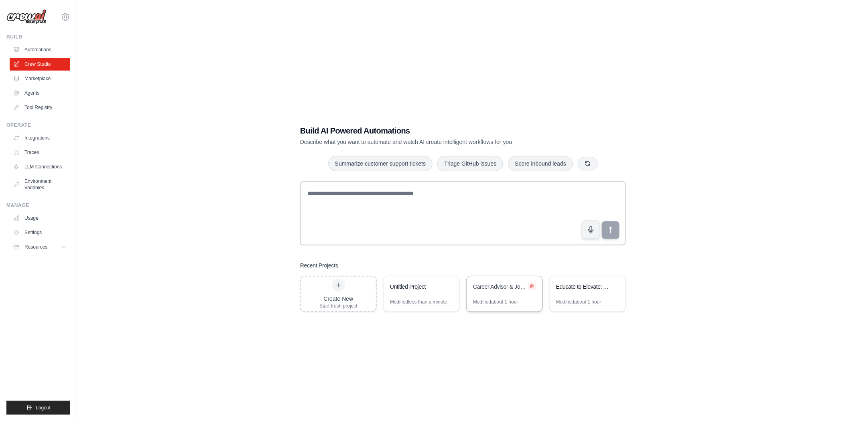
click at [532, 288] on button at bounding box center [532, 286] width 8 height 8
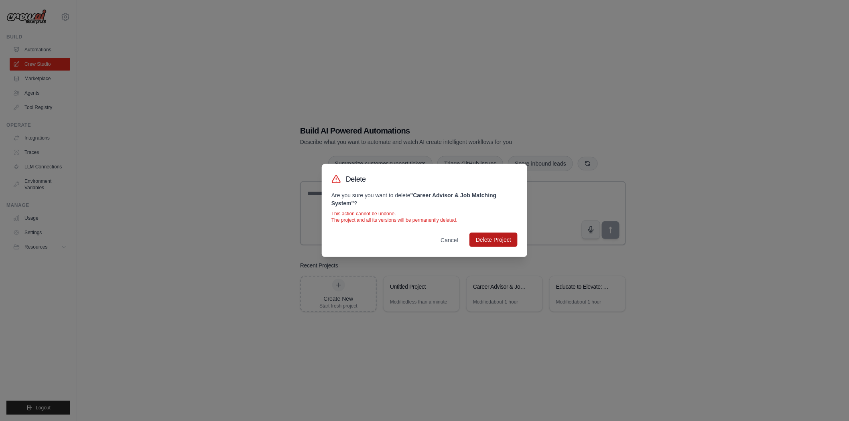
click at [497, 237] on button "Delete Project" at bounding box center [493, 240] width 48 height 14
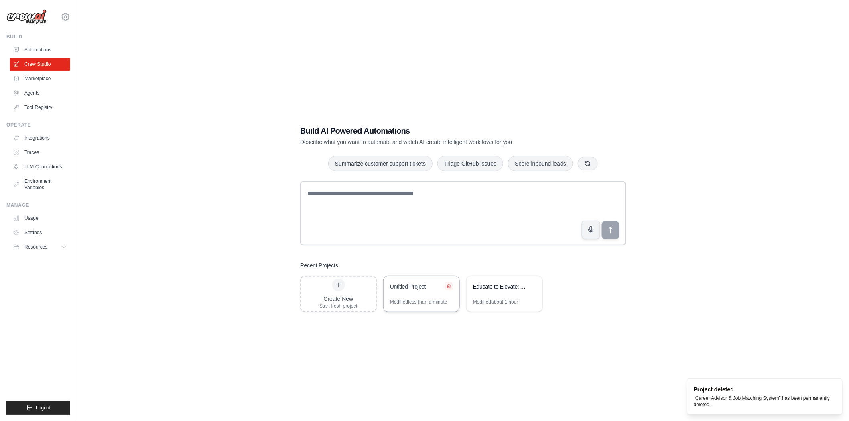
click at [448, 286] on icon at bounding box center [449, 286] width 5 height 5
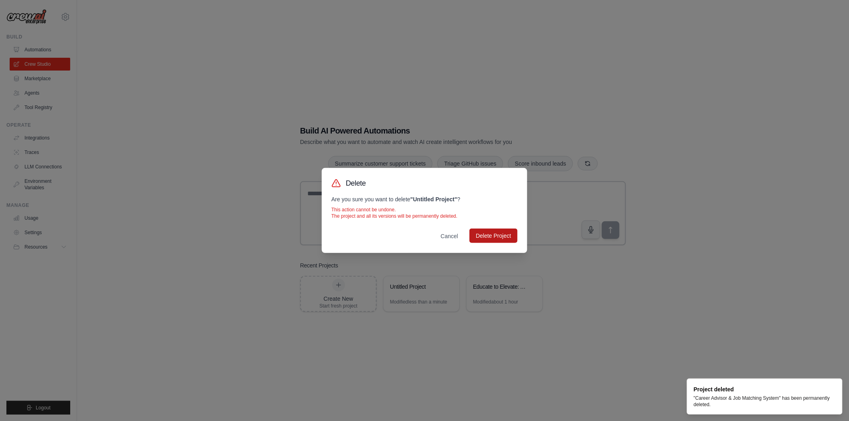
click at [496, 239] on button "Delete Project" at bounding box center [493, 236] width 48 height 14
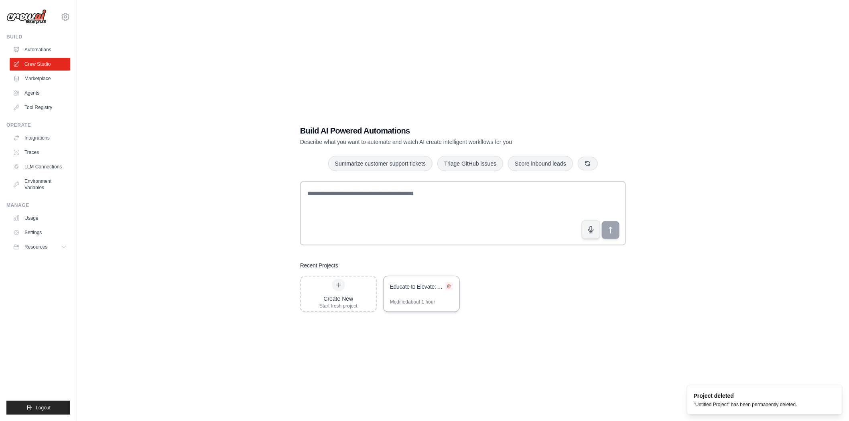
click at [451, 285] on icon at bounding box center [448, 287] width 3 height 4
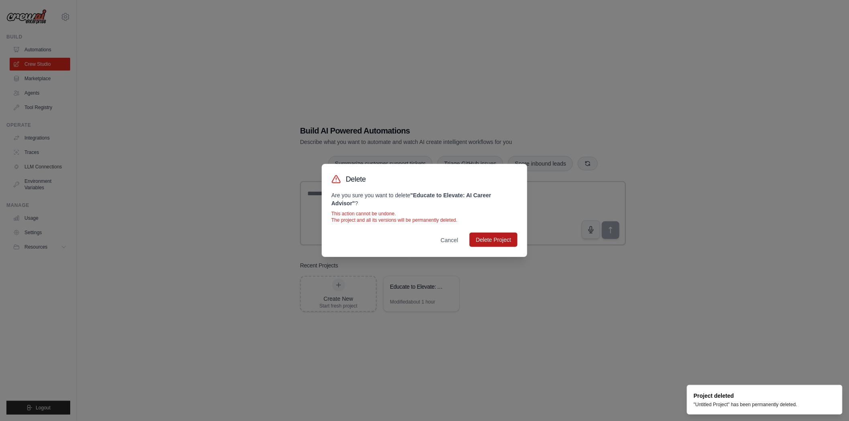
click at [494, 242] on button "Delete Project" at bounding box center [493, 240] width 48 height 14
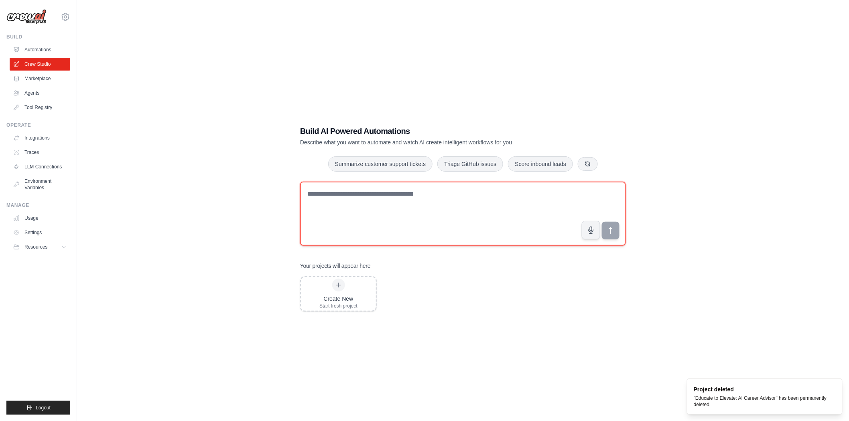
click at [439, 211] on textarea at bounding box center [463, 214] width 326 height 64
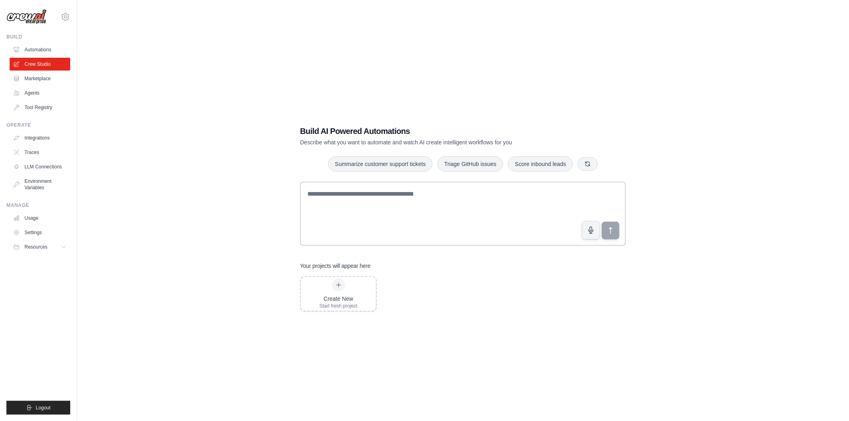
click at [828, 257] on div "Build AI Powered Automations Describe what you want to automate and watch AI cr…" at bounding box center [463, 218] width 746 height 421
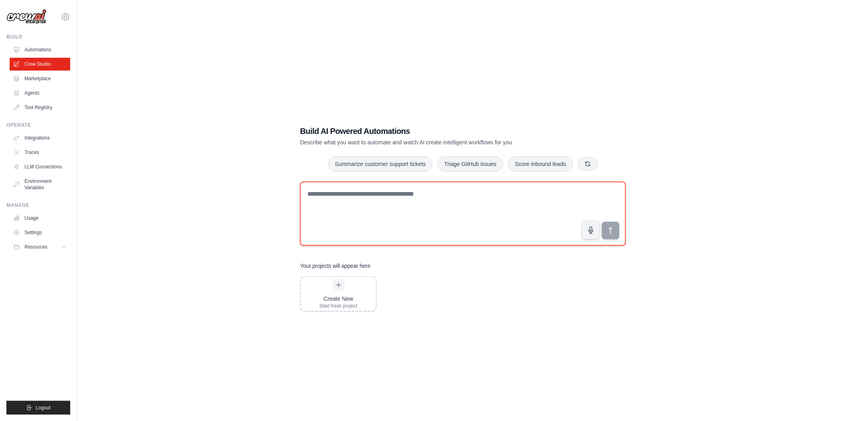
click at [320, 197] on textarea at bounding box center [463, 214] width 326 height 64
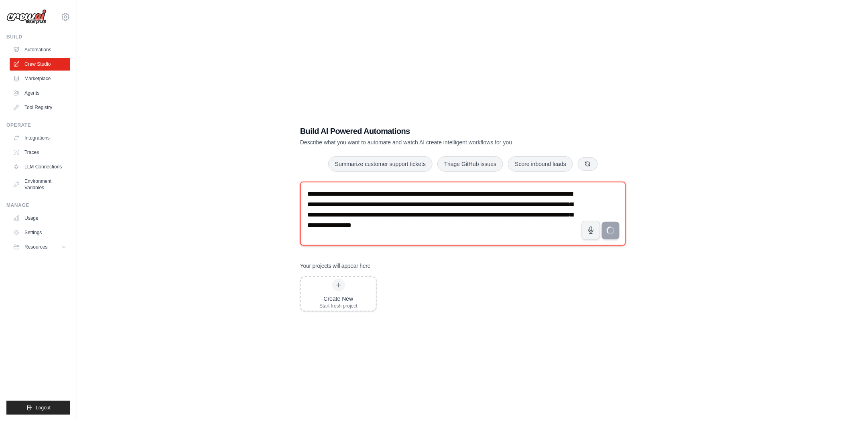
type textarea "**********"
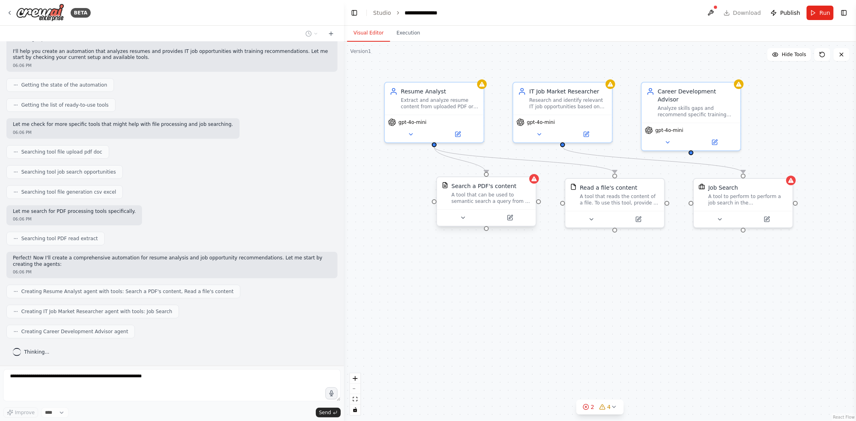
scroll to position [104, 0]
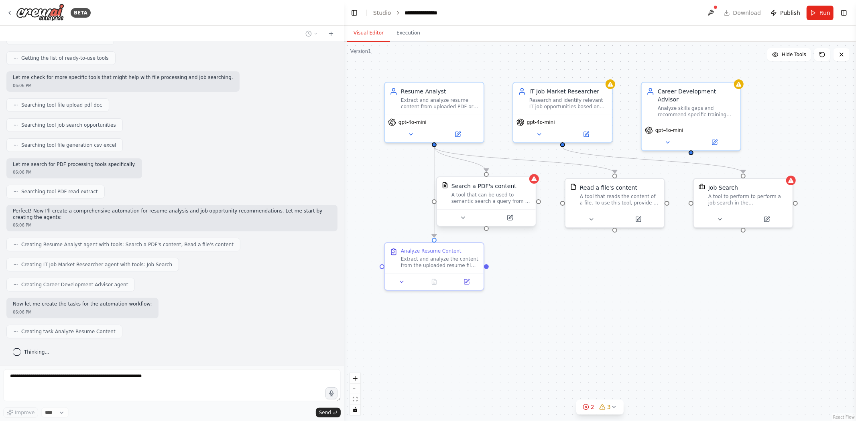
click at [535, 186] on div "Search a PDF's content A tool that can be used to semantic search a query from …" at bounding box center [486, 193] width 99 height 32
click at [498, 197] on div "A tool that can be used to semantic search a query from a PDF's content." at bounding box center [490, 198] width 79 height 13
click at [590, 82] on div "IT Job Market Researcher Research and identify relevant IT job opportunities ba…" at bounding box center [562, 97] width 99 height 32
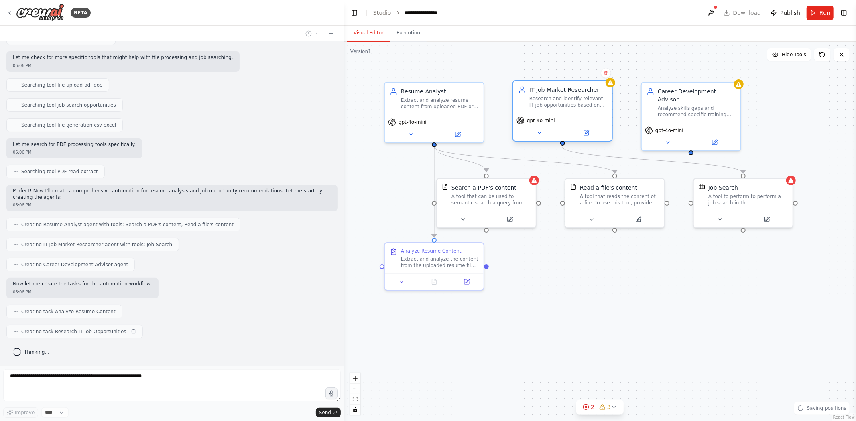
click at [607, 87] on div "IT Job Market Researcher Research and identify relevant IT job opportunities ba…" at bounding box center [562, 97] width 99 height 32
click at [521, 195] on div "A tool that can be used to semantic search a query from a PDF's content." at bounding box center [494, 198] width 79 height 13
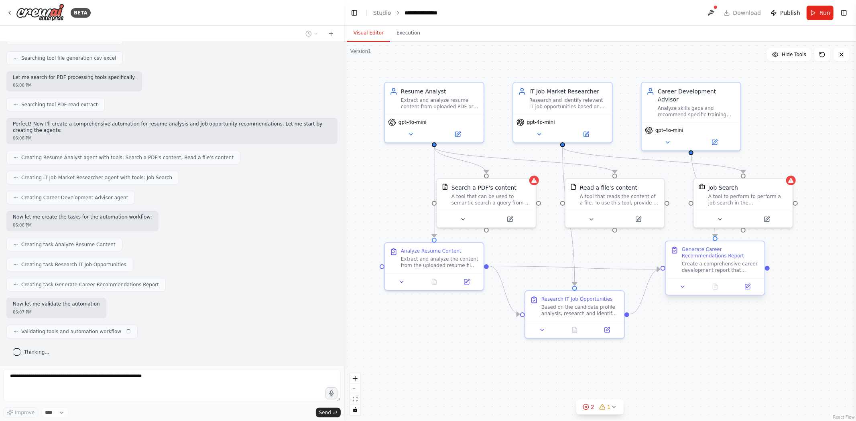
scroll to position [191, 0]
click at [735, 205] on div "Job Search A tool to perform to perform a job search in the [GEOGRAPHIC_DATA] w…" at bounding box center [743, 193] width 99 height 32
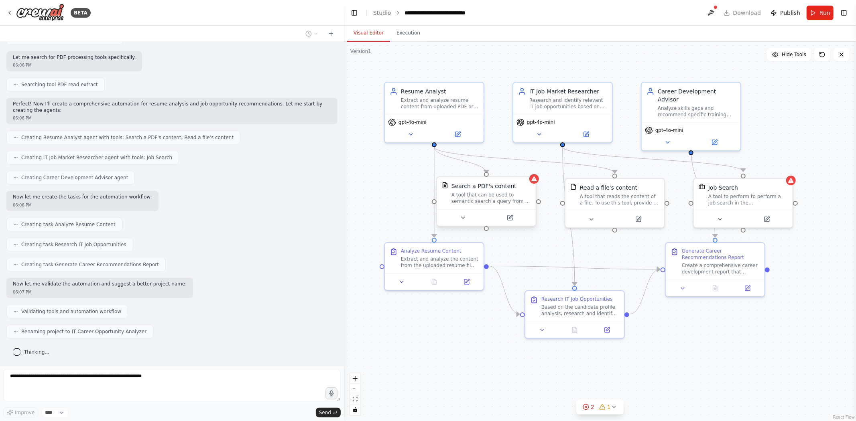
click at [496, 211] on div at bounding box center [486, 217] width 99 height 16
